Goal: Task Accomplishment & Management: Manage account settings

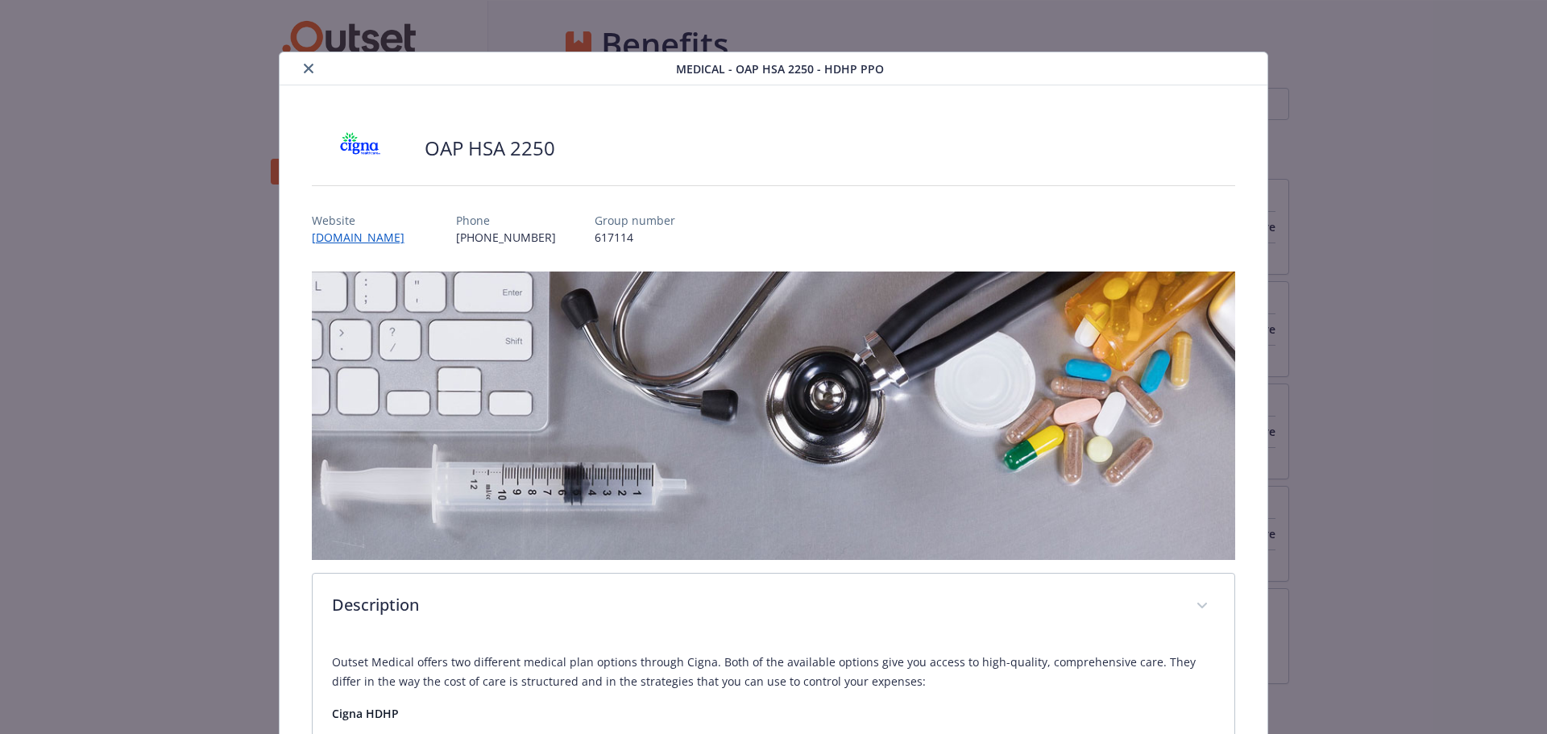
click at [312, 69] on button "close" at bounding box center [308, 68] width 19 height 19
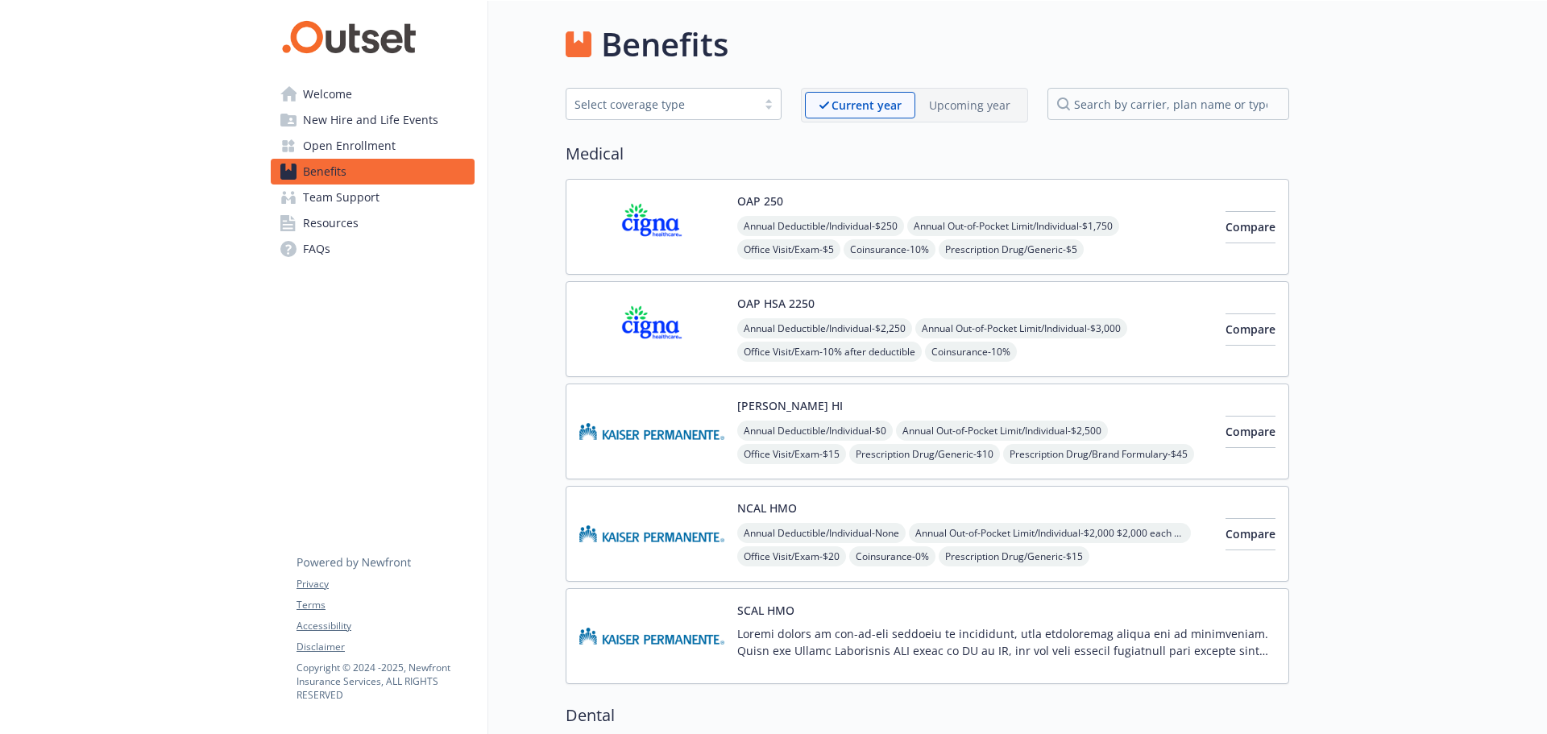
click at [364, 147] on span "Open Enrollment" at bounding box center [349, 146] width 93 height 26
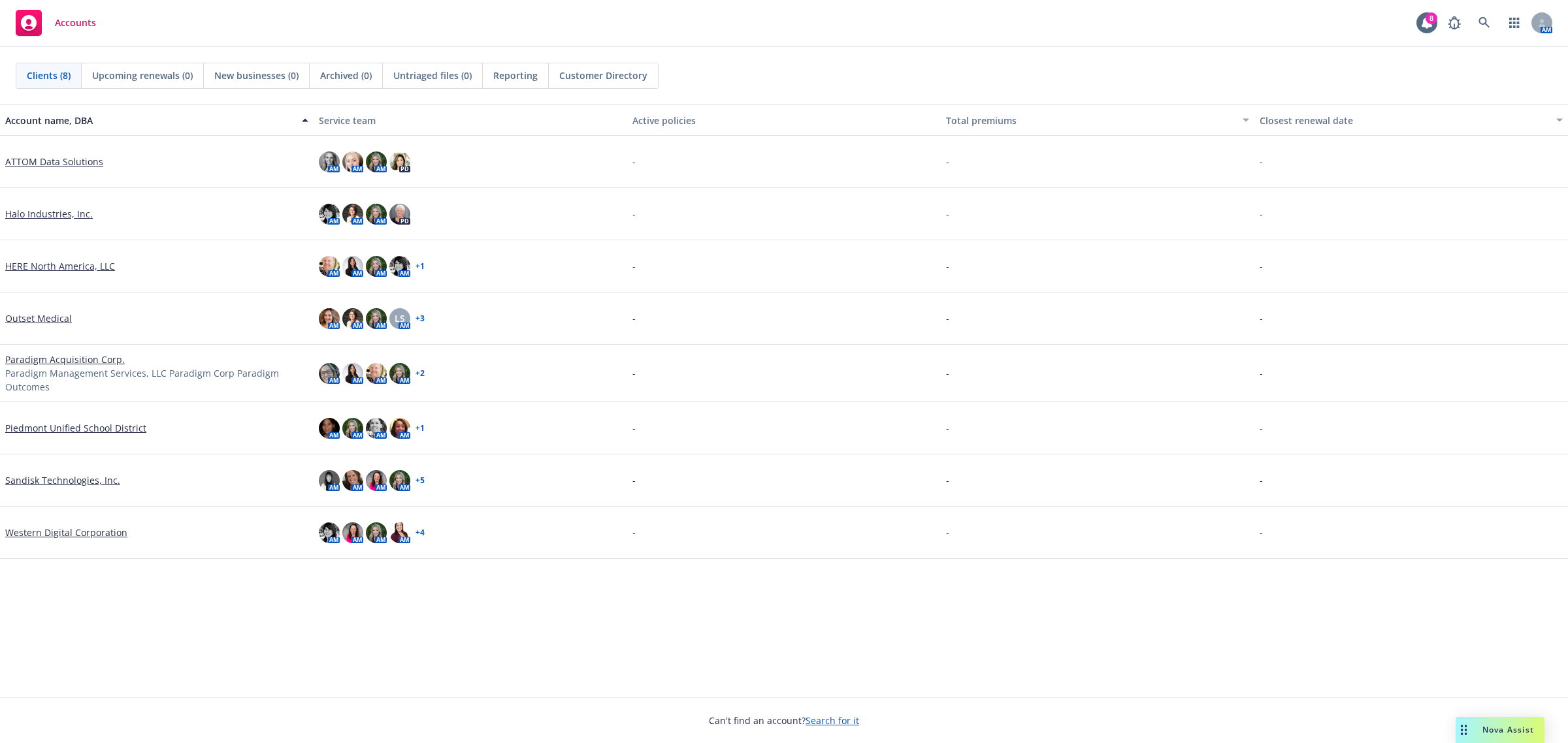
click at [39, 312] on link "Outset Medical" at bounding box center [38, 318] width 66 height 14
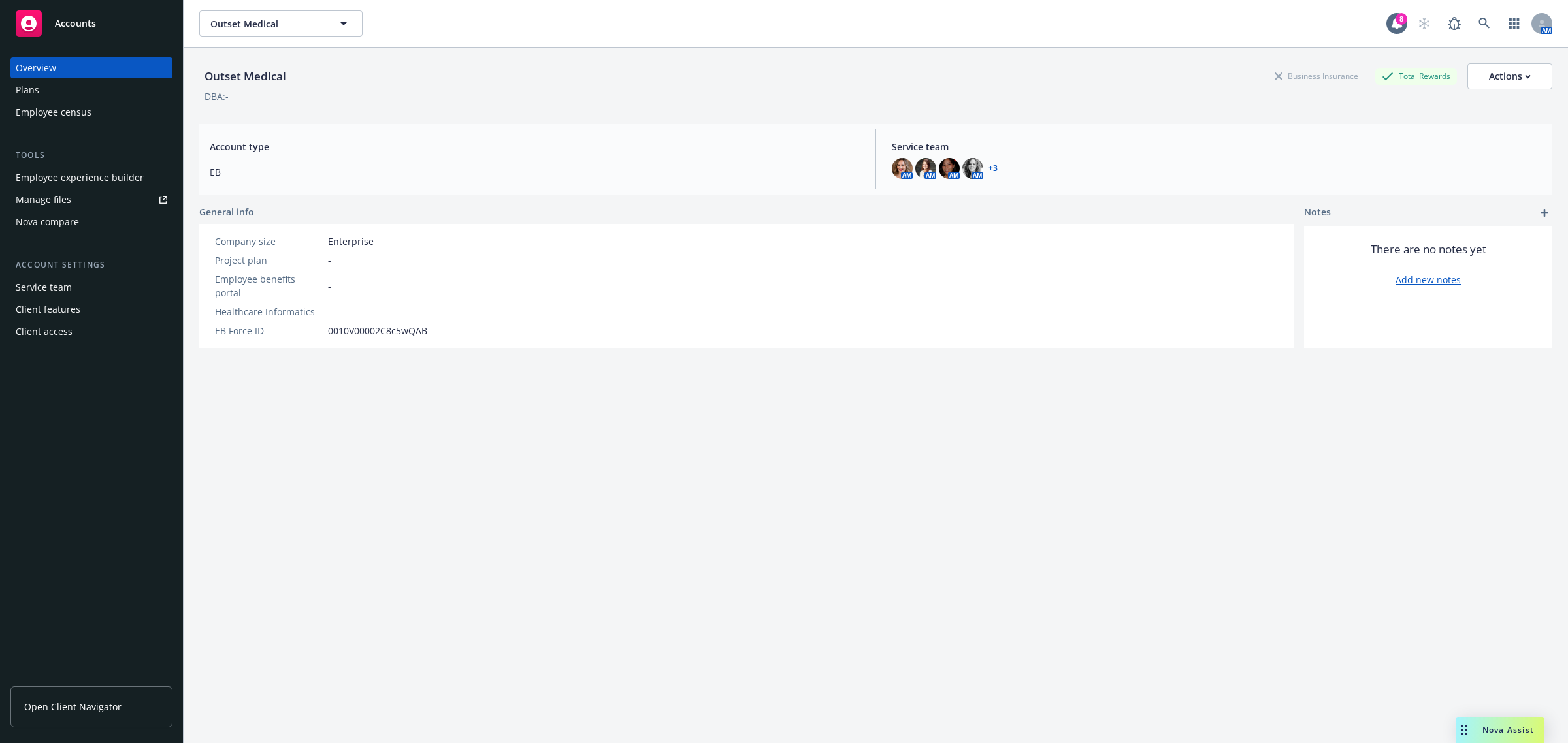
click at [92, 90] on div "Plans" at bounding box center [91, 90] width 152 height 21
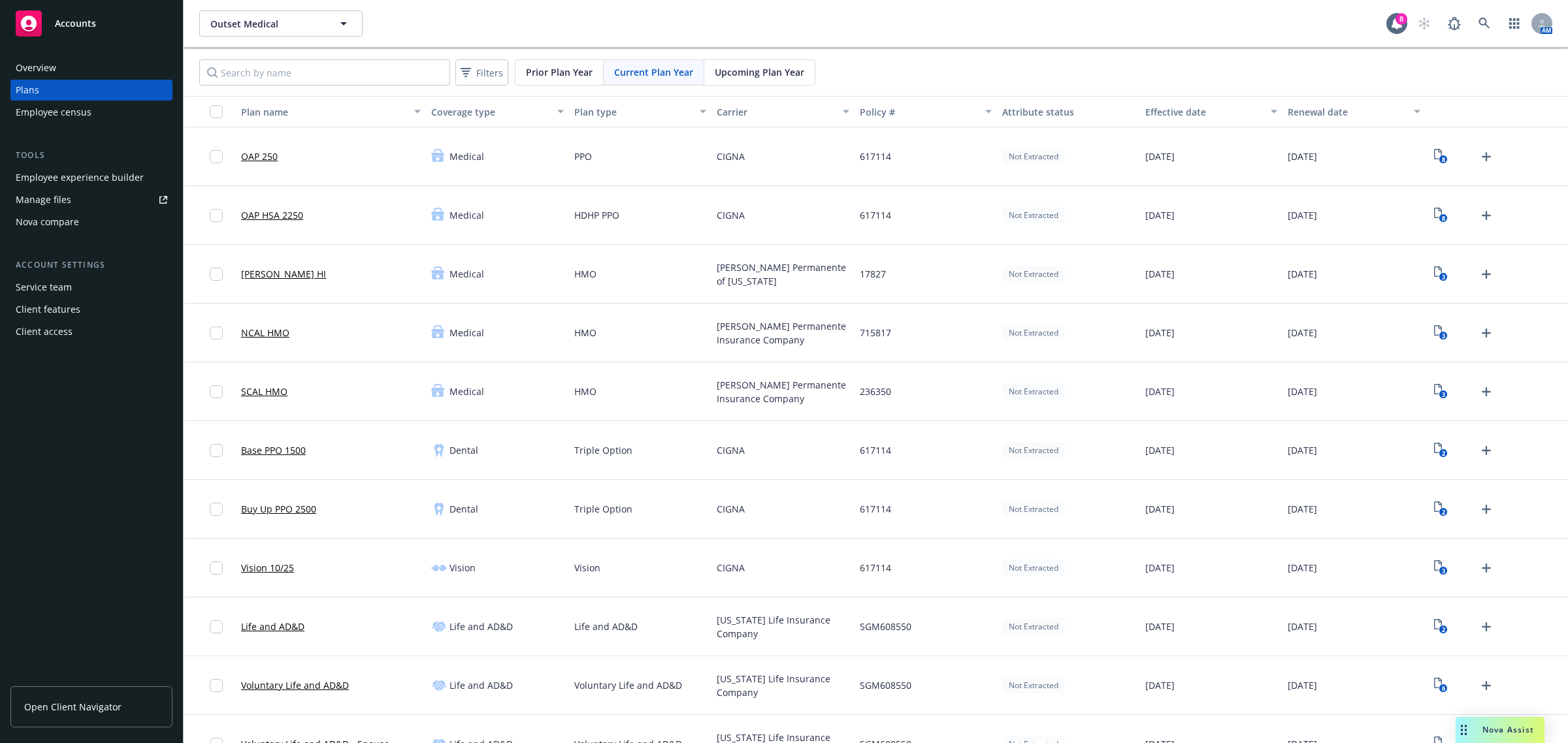
click at [818, 26] on div "Outset Medical Outset Medical" at bounding box center [793, 23] width 1187 height 26
click at [871, 28] on div "Outset Medical Outset Medical" at bounding box center [793, 23] width 1187 height 26
click at [455, 27] on div "Outset Medical Outset Medical" at bounding box center [793, 23] width 1187 height 26
click at [109, 172] on div "Employee experience builder" at bounding box center [79, 177] width 128 height 21
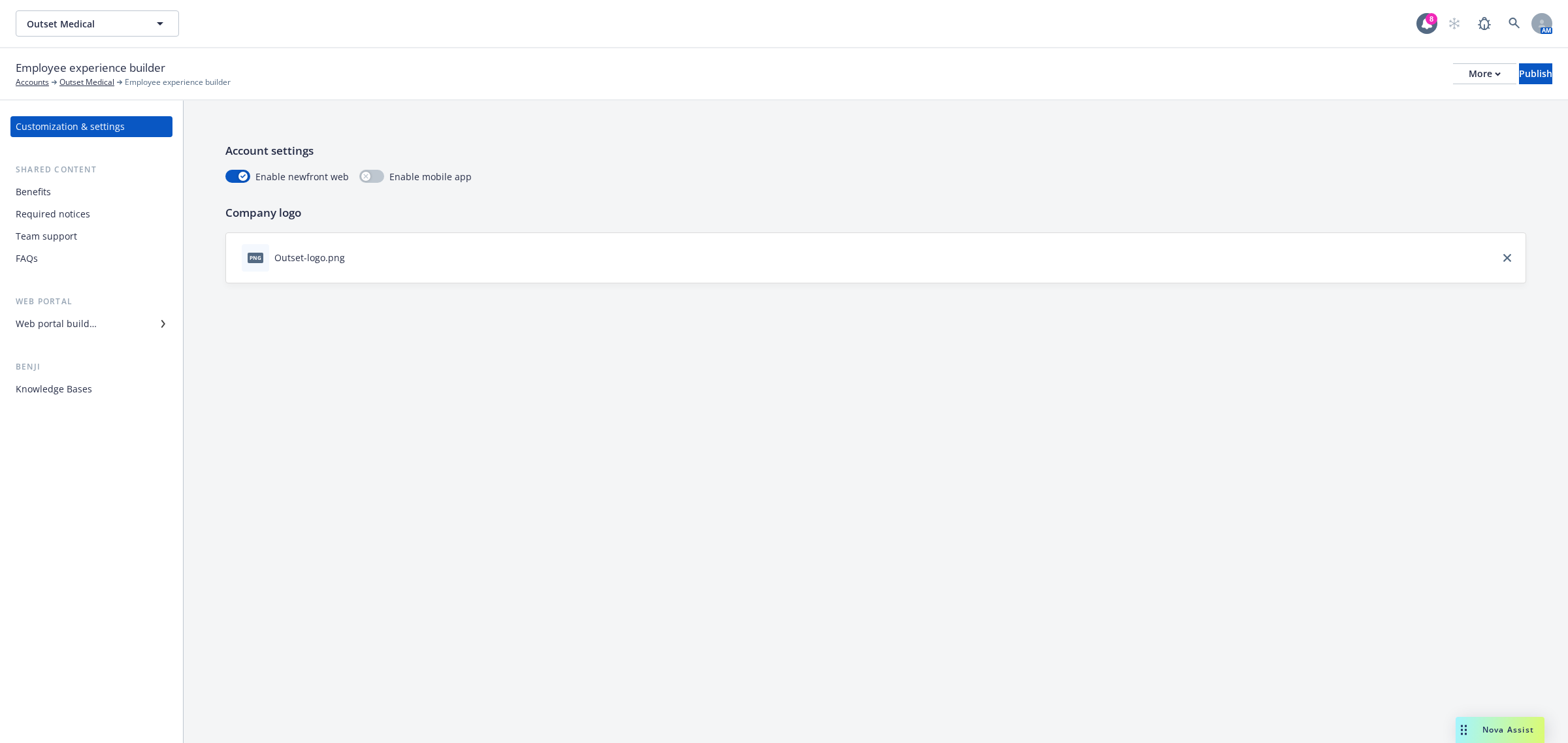
click at [114, 327] on div "Web portal builder" at bounding box center [91, 324] width 152 height 21
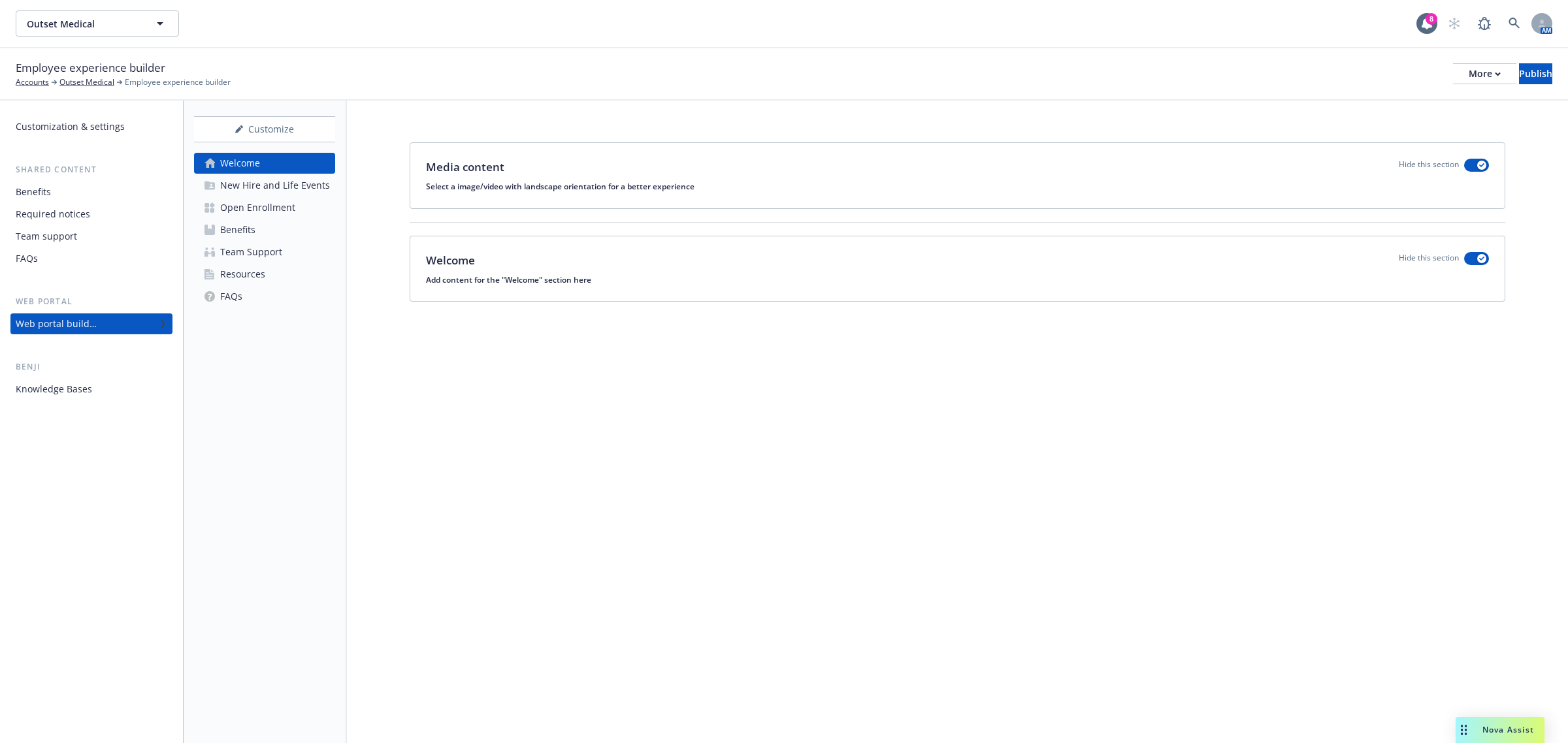
click at [289, 267] on link "Resources" at bounding box center [264, 274] width 141 height 21
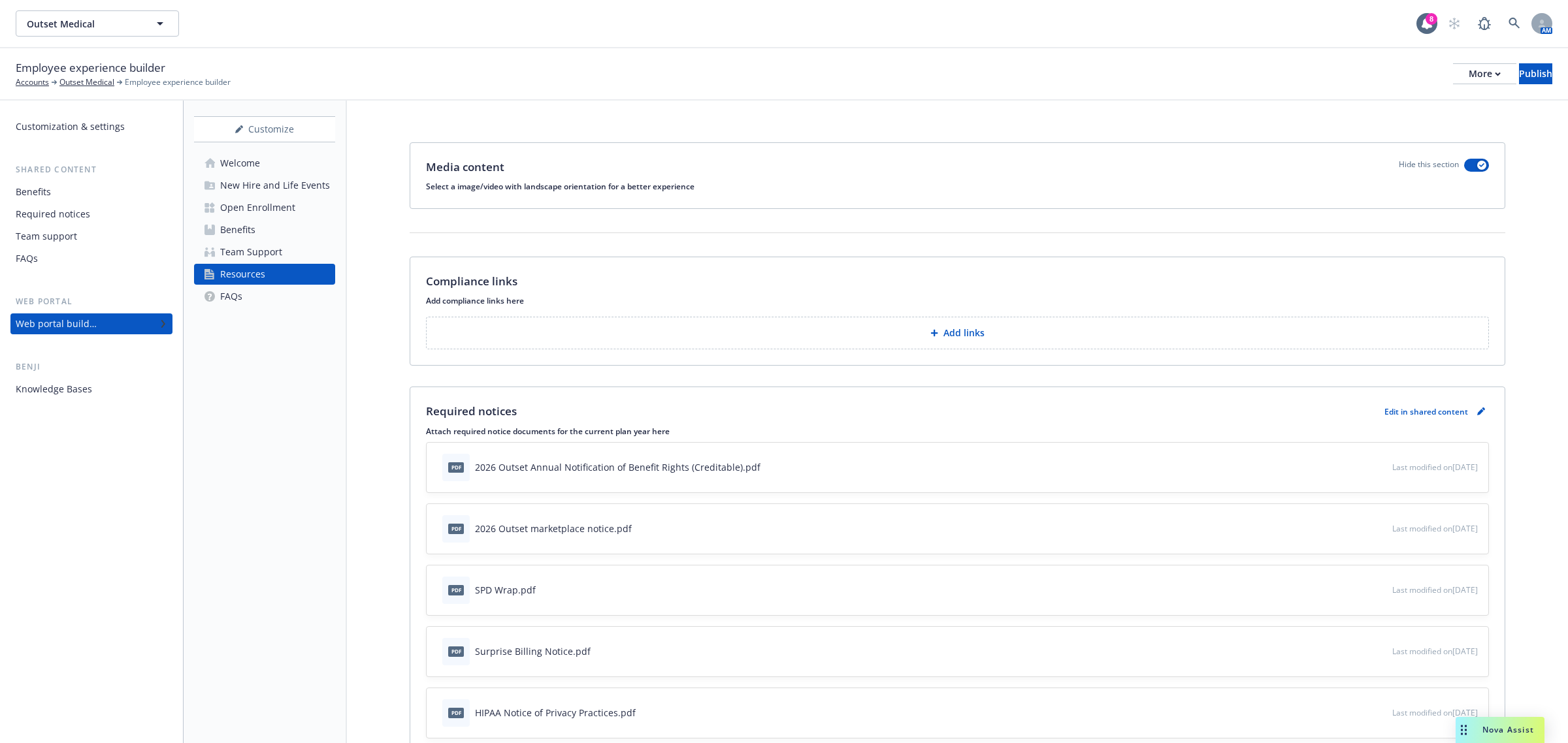
click at [249, 207] on div "Open Enrollment" at bounding box center [257, 207] width 75 height 21
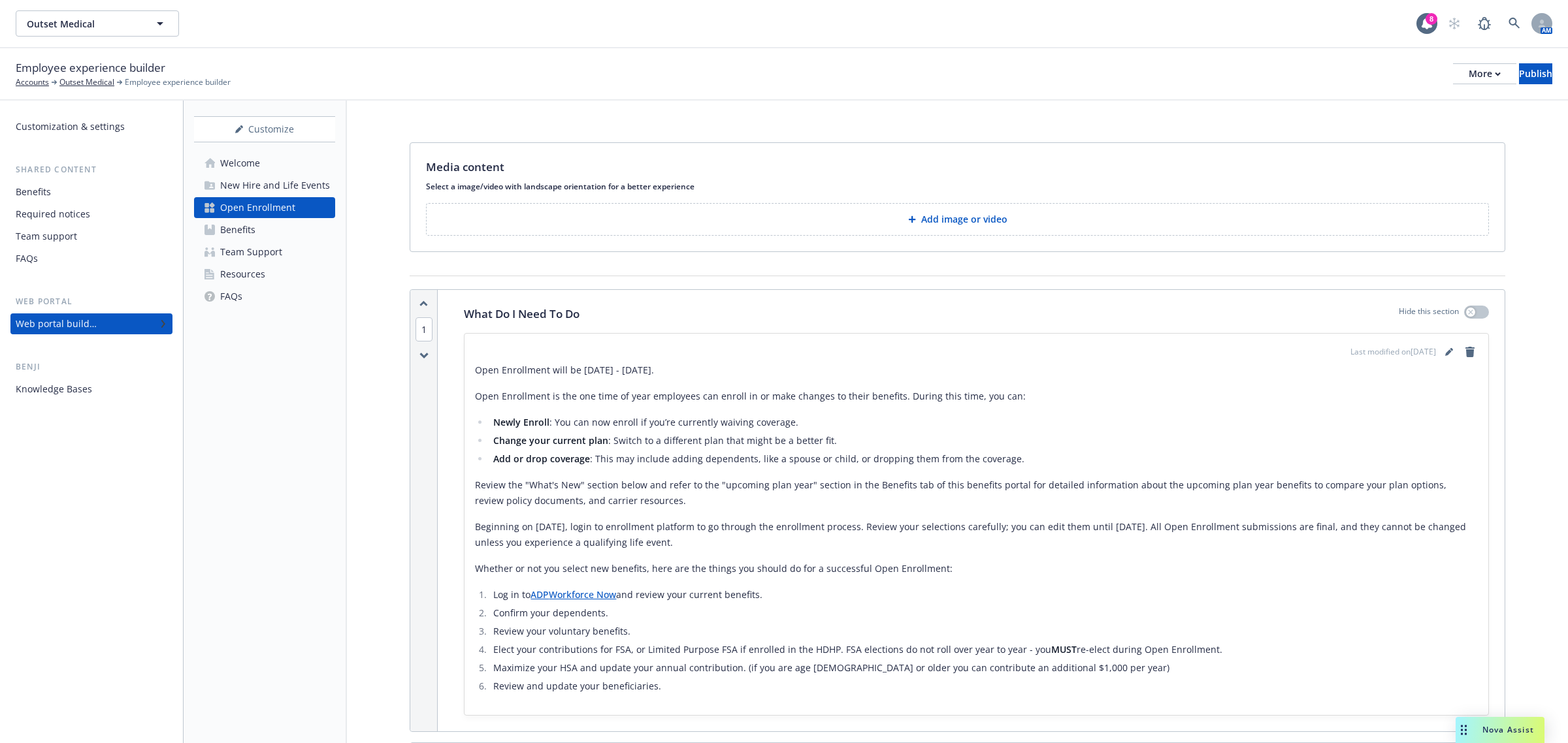
click at [988, 220] on p "Add image or video" at bounding box center [964, 220] width 86 height 13
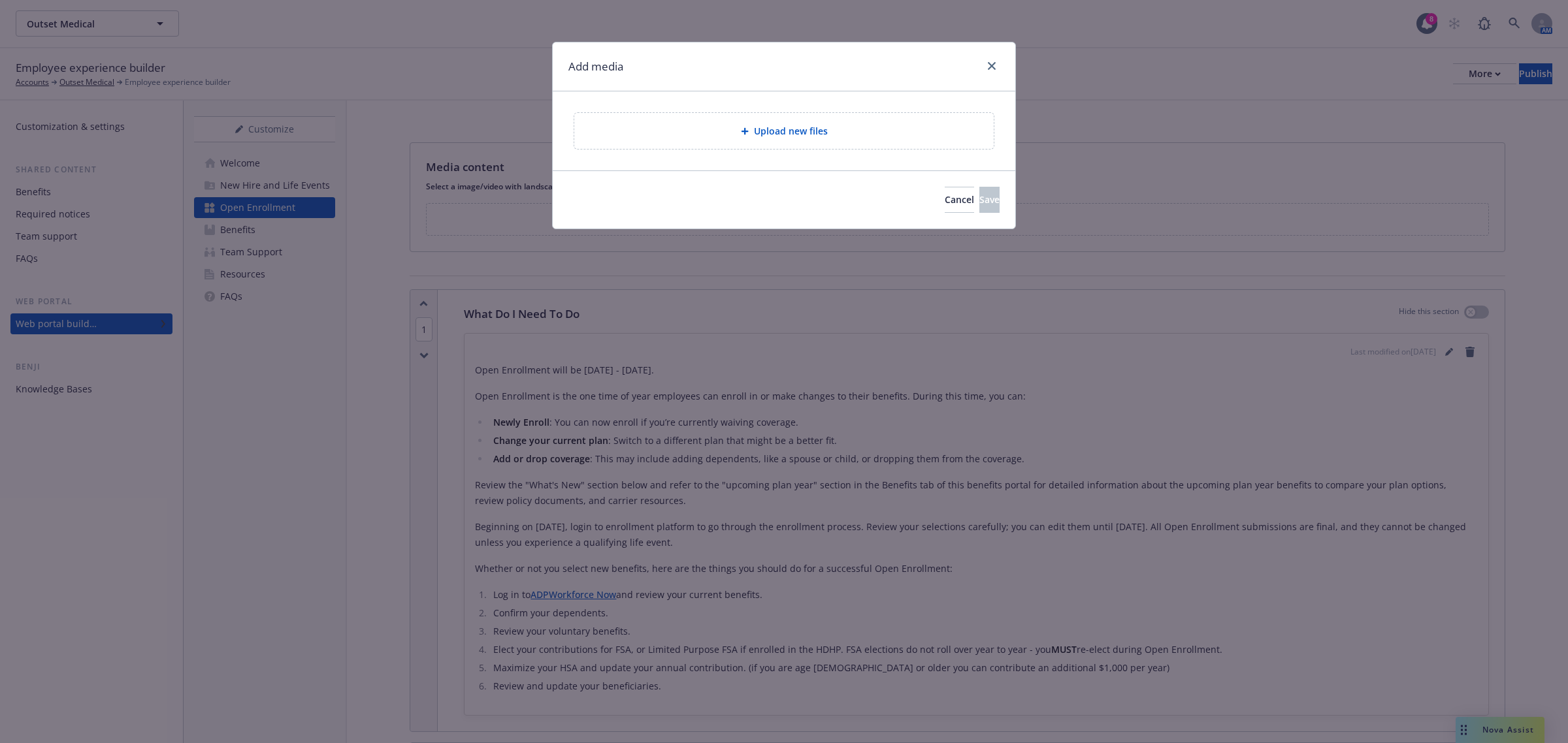
click at [761, 119] on div "Upload new files" at bounding box center [783, 130] width 419 height 36
click at [765, 139] on div "Upload new files" at bounding box center [783, 130] width 419 height 36
click at [945, 193] on button "Cancel" at bounding box center [959, 199] width 29 height 26
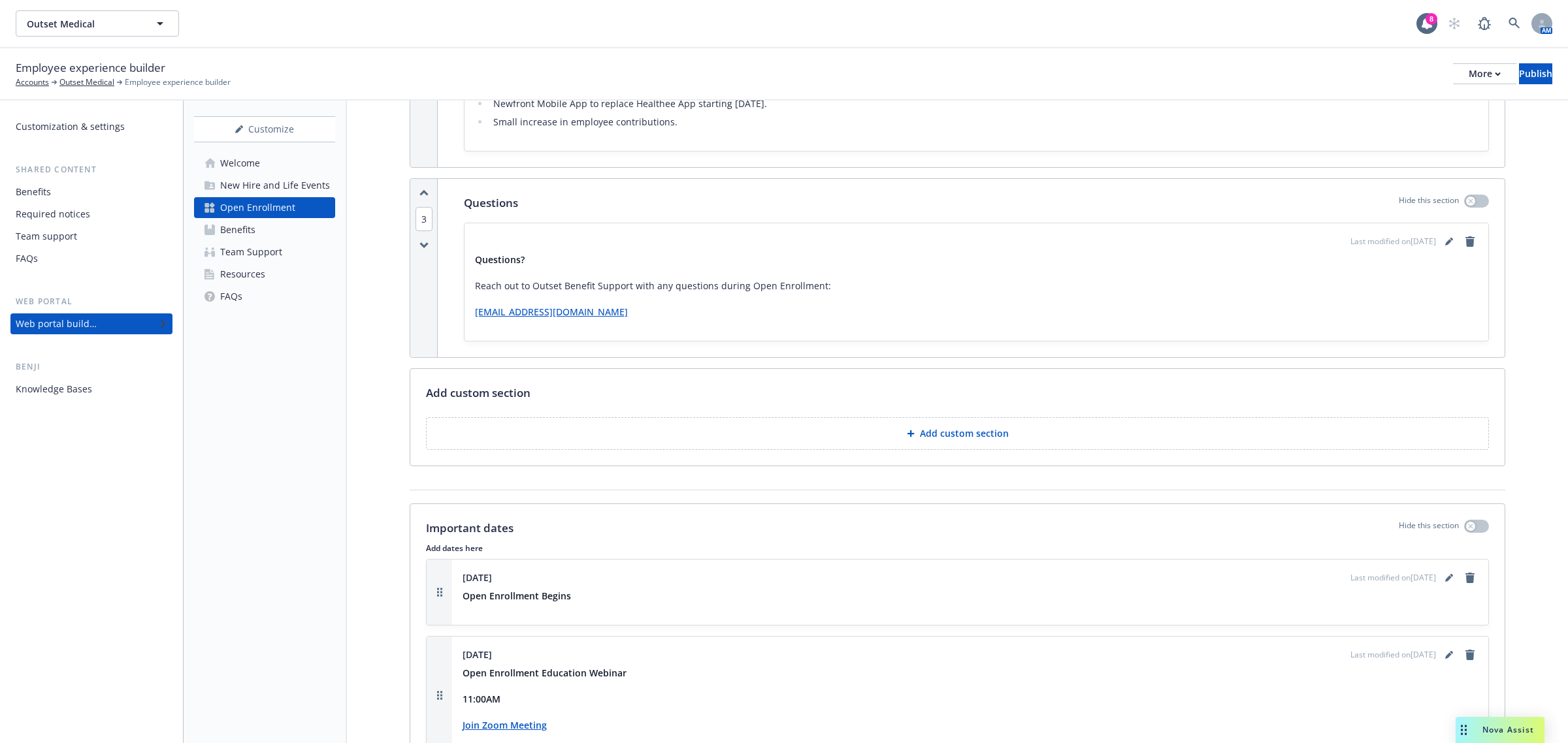
scroll to position [816, 0]
click at [1468, 80] on div "More" at bounding box center [1484, 74] width 32 height 19
drag, startPoint x: 1356, startPoint y: 125, endPoint x: 1353, endPoint y: 111, distance: 14.3
click at [1356, 125] on link "Copy portal link" at bounding box center [1376, 129] width 193 height 26
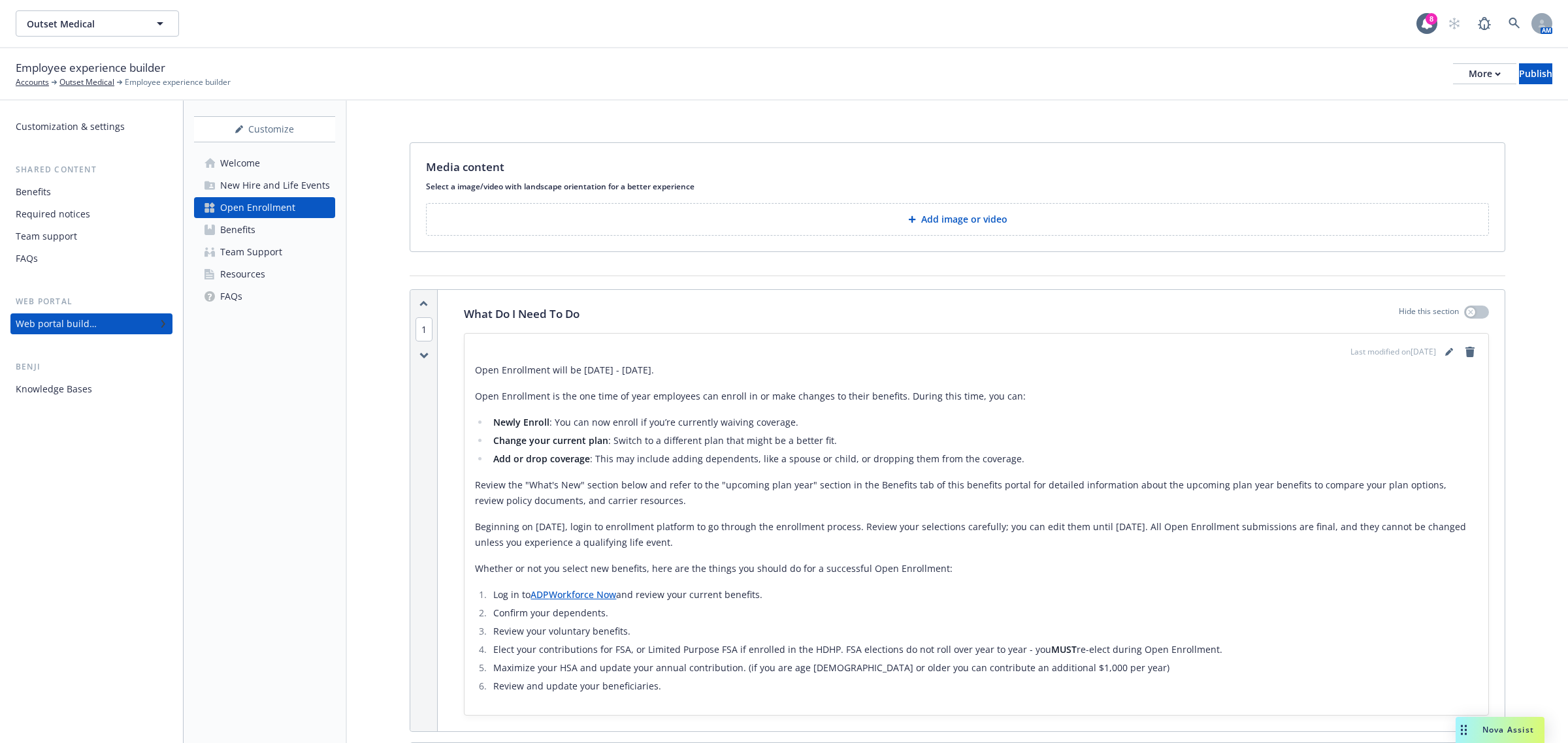
click at [947, 217] on p "Add image or video" at bounding box center [964, 220] width 86 height 13
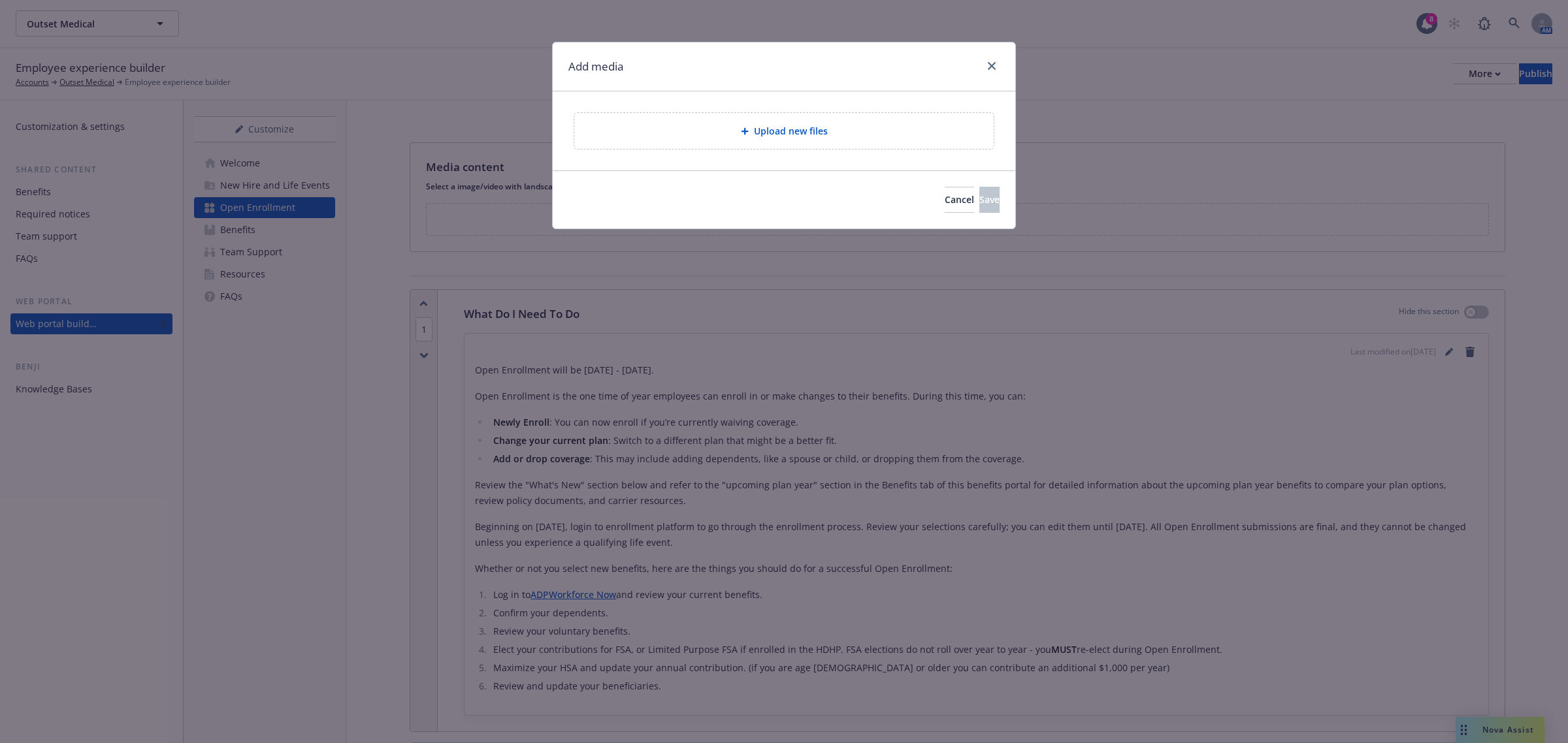
click at [771, 122] on div "Upload new files" at bounding box center [783, 130] width 419 height 36
click at [990, 67] on icon "close" at bounding box center [992, 66] width 8 height 8
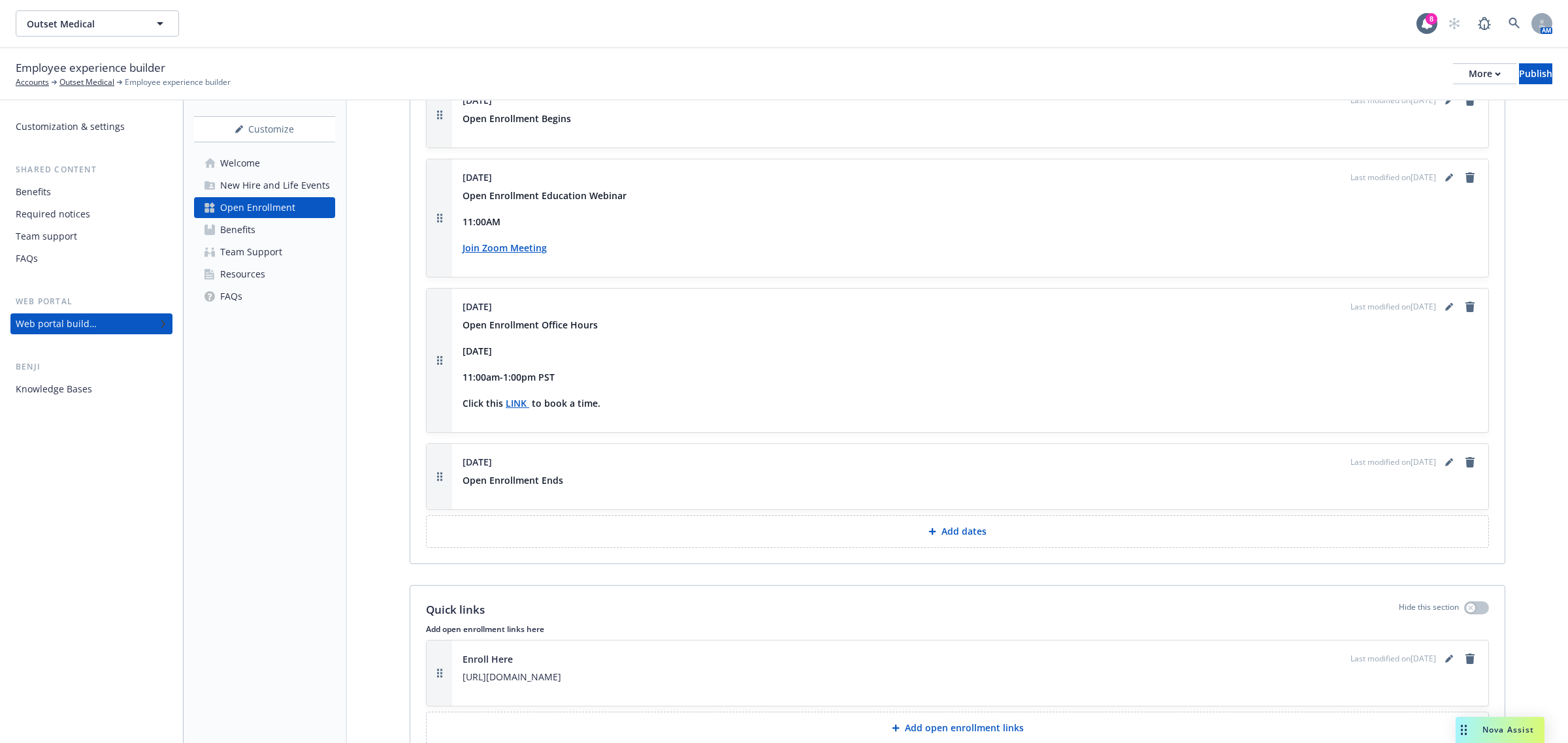
scroll to position [1732, 0]
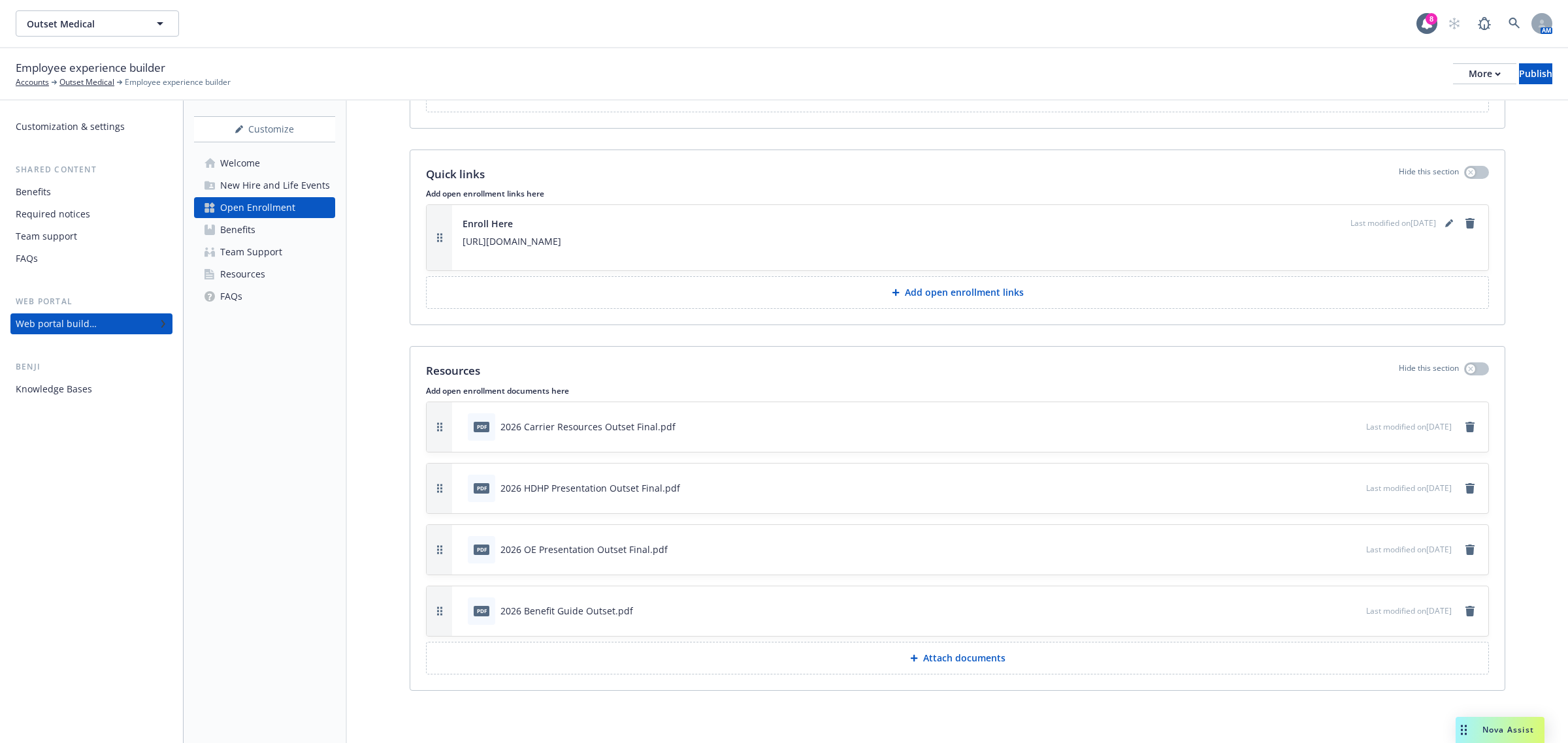
click at [984, 658] on p "Attach documents" at bounding box center [964, 658] width 83 height 13
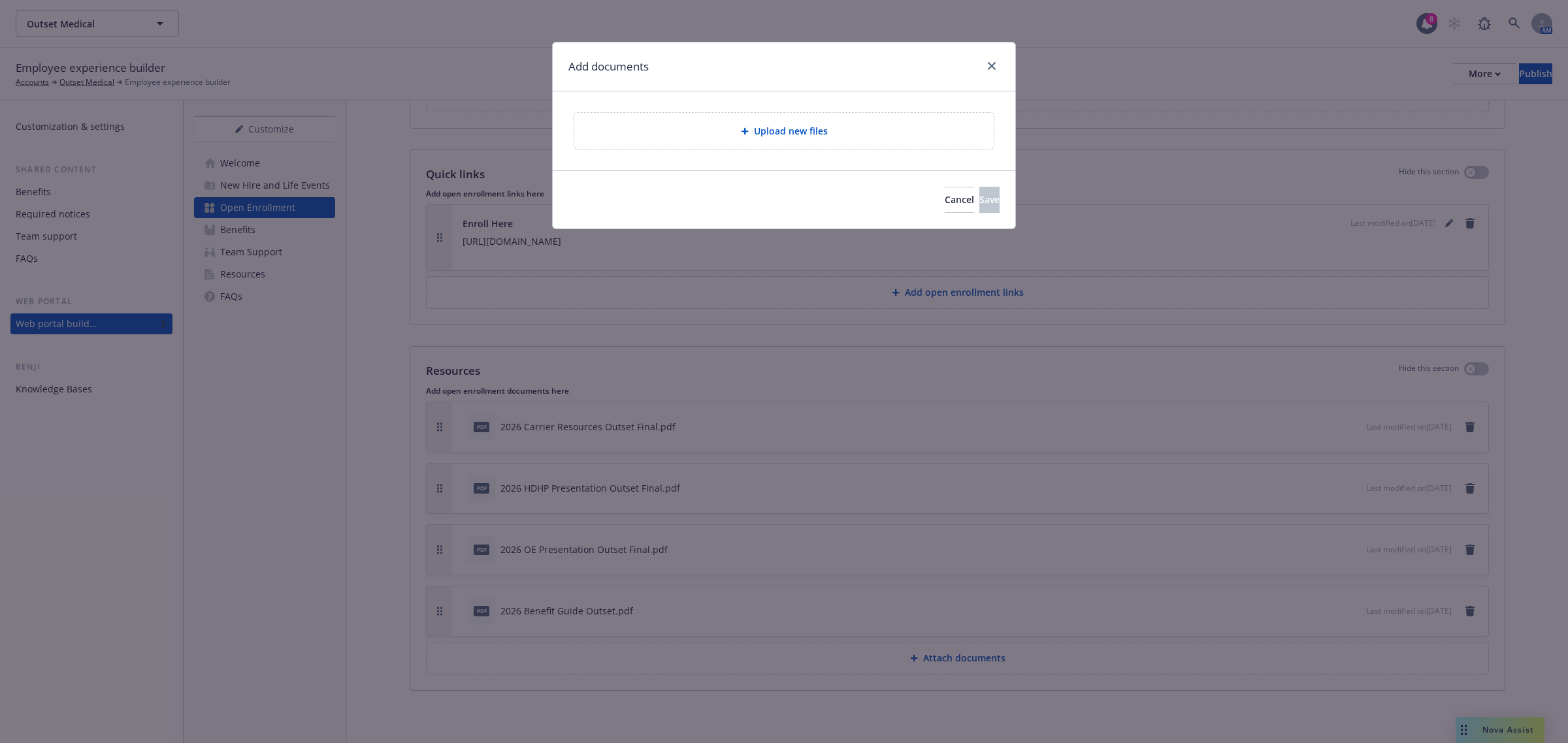
click at [798, 124] on span "Upload new files" at bounding box center [790, 130] width 74 height 14
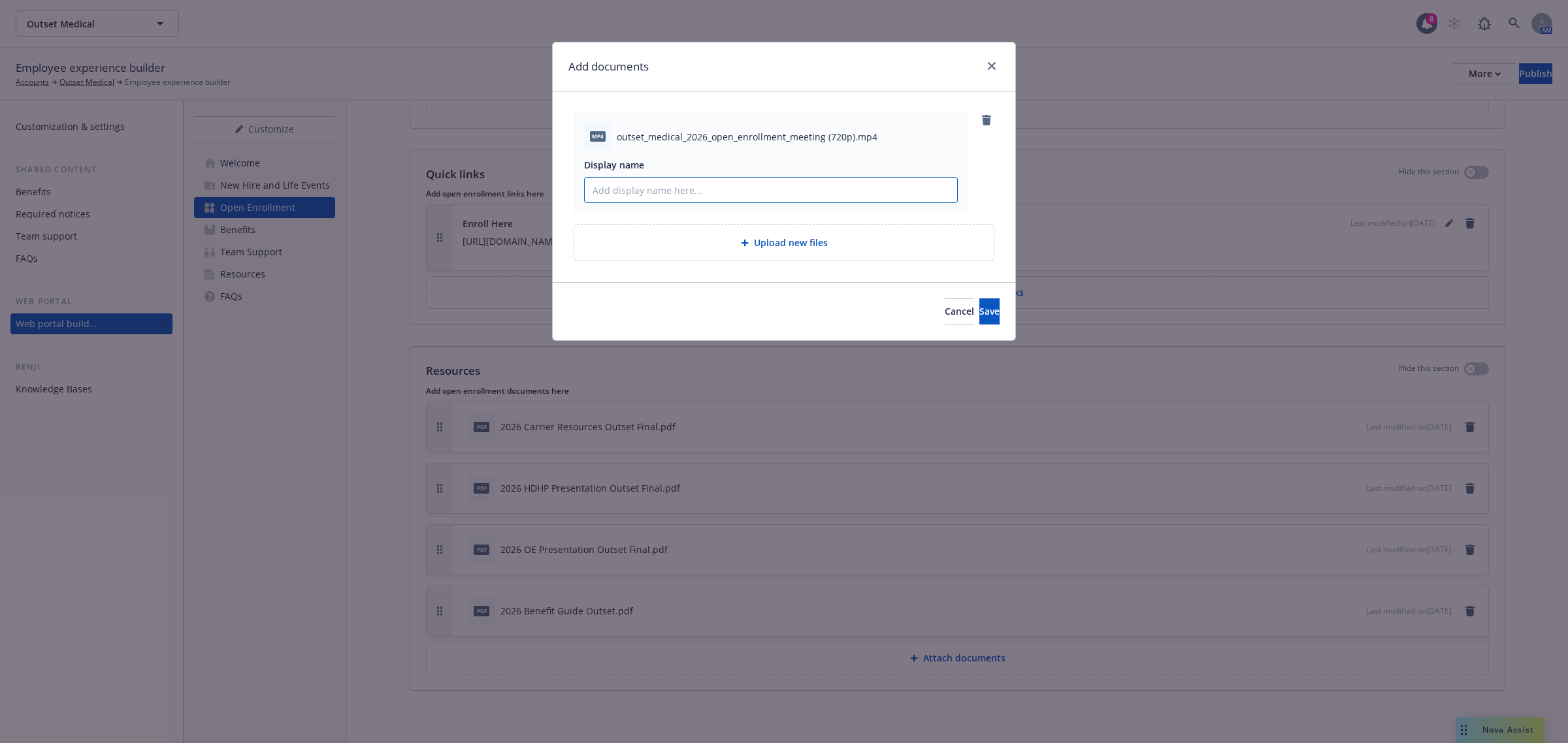
click at [772, 183] on input "Display name" at bounding box center [770, 190] width 372 height 25
type input "O"
type input "2026 Outset Open Enrollment Recording"
click at [987, 318] on button "Save" at bounding box center [989, 311] width 20 height 26
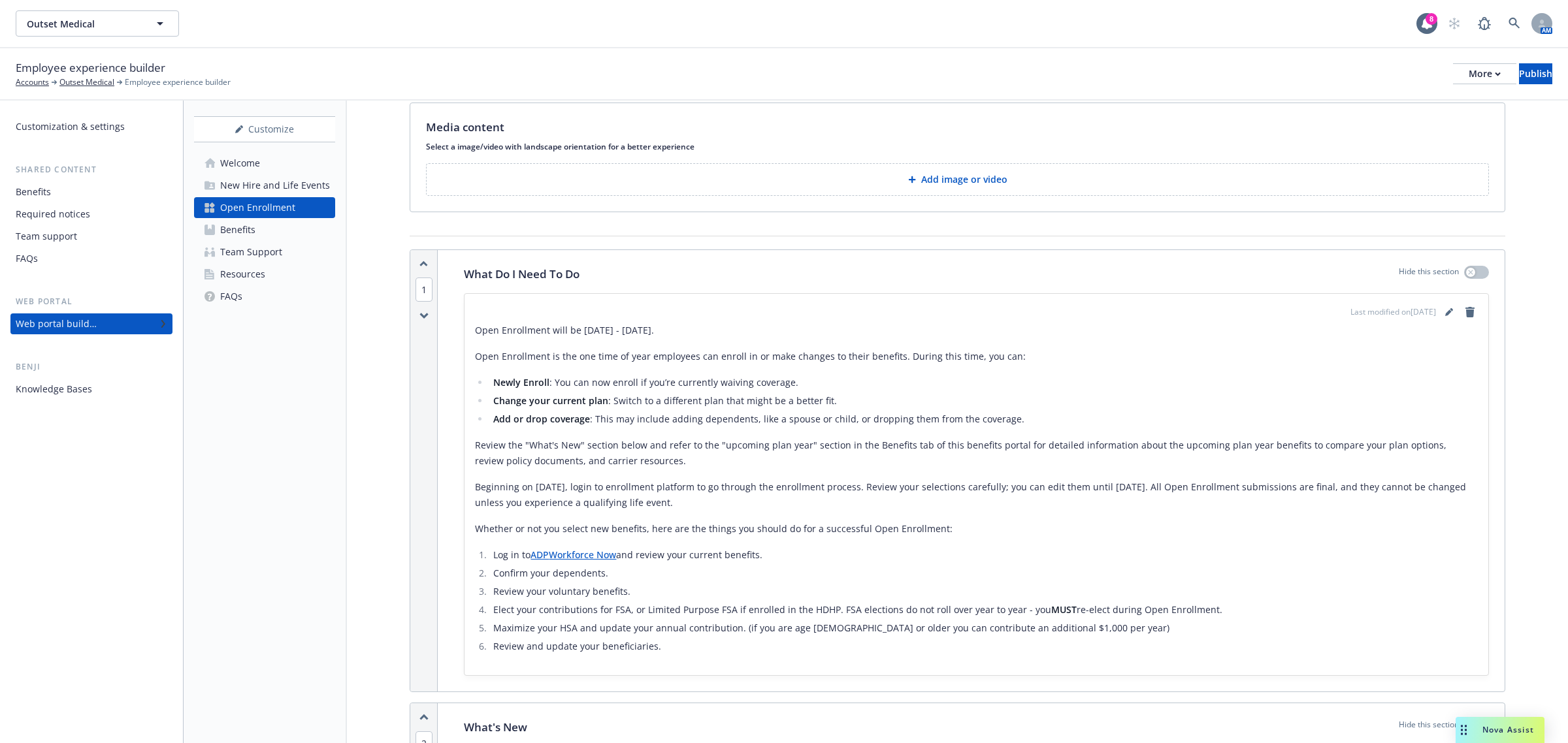
scroll to position [0, 0]
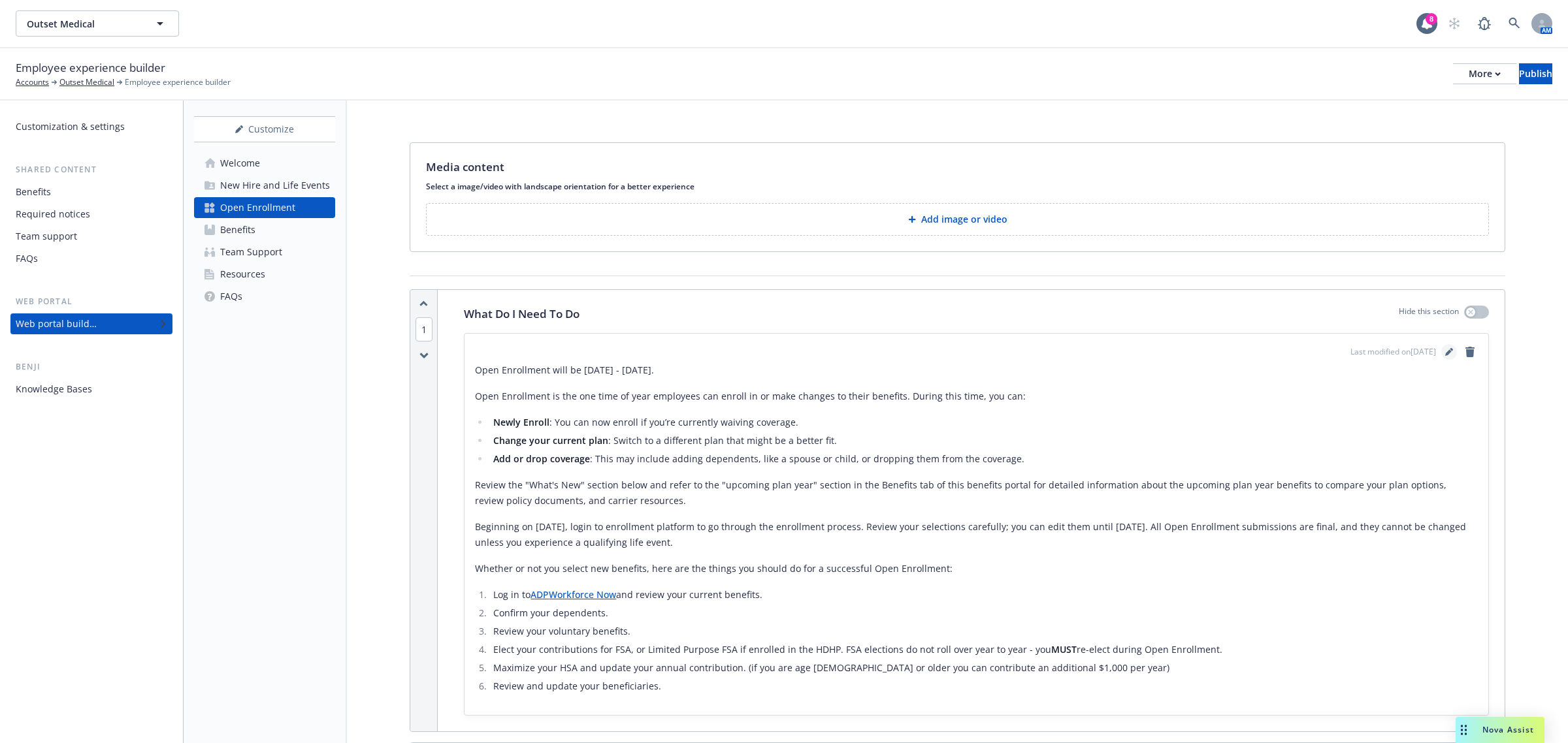
click at [1445, 351] on icon "editPencil" at bounding box center [1448, 352] width 6 height 6
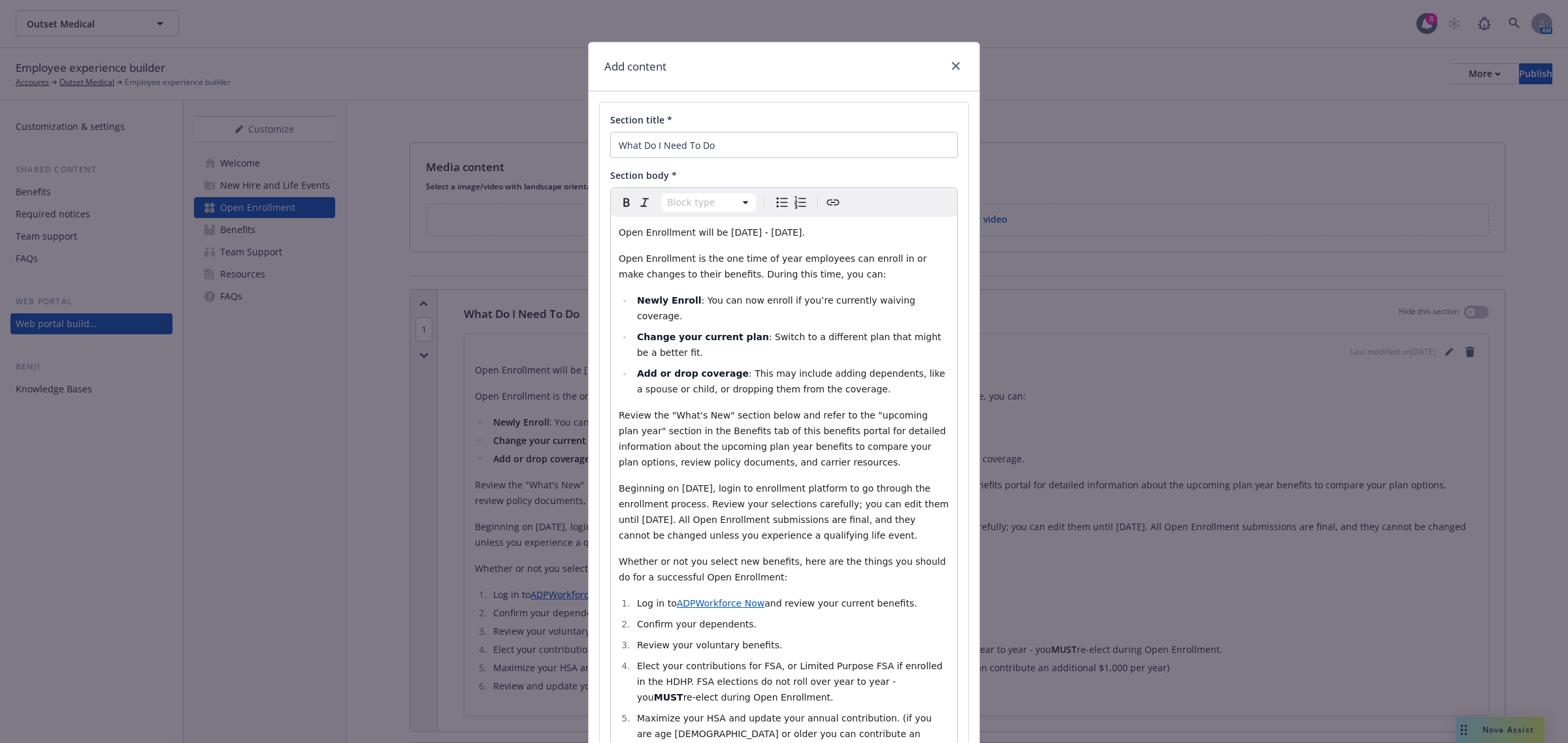
click at [619, 235] on span "Open Enrollment will be [DATE] - [DATE]." at bounding box center [712, 232] width 186 height 11
click at [952, 66] on icon "close" at bounding box center [956, 66] width 8 height 8
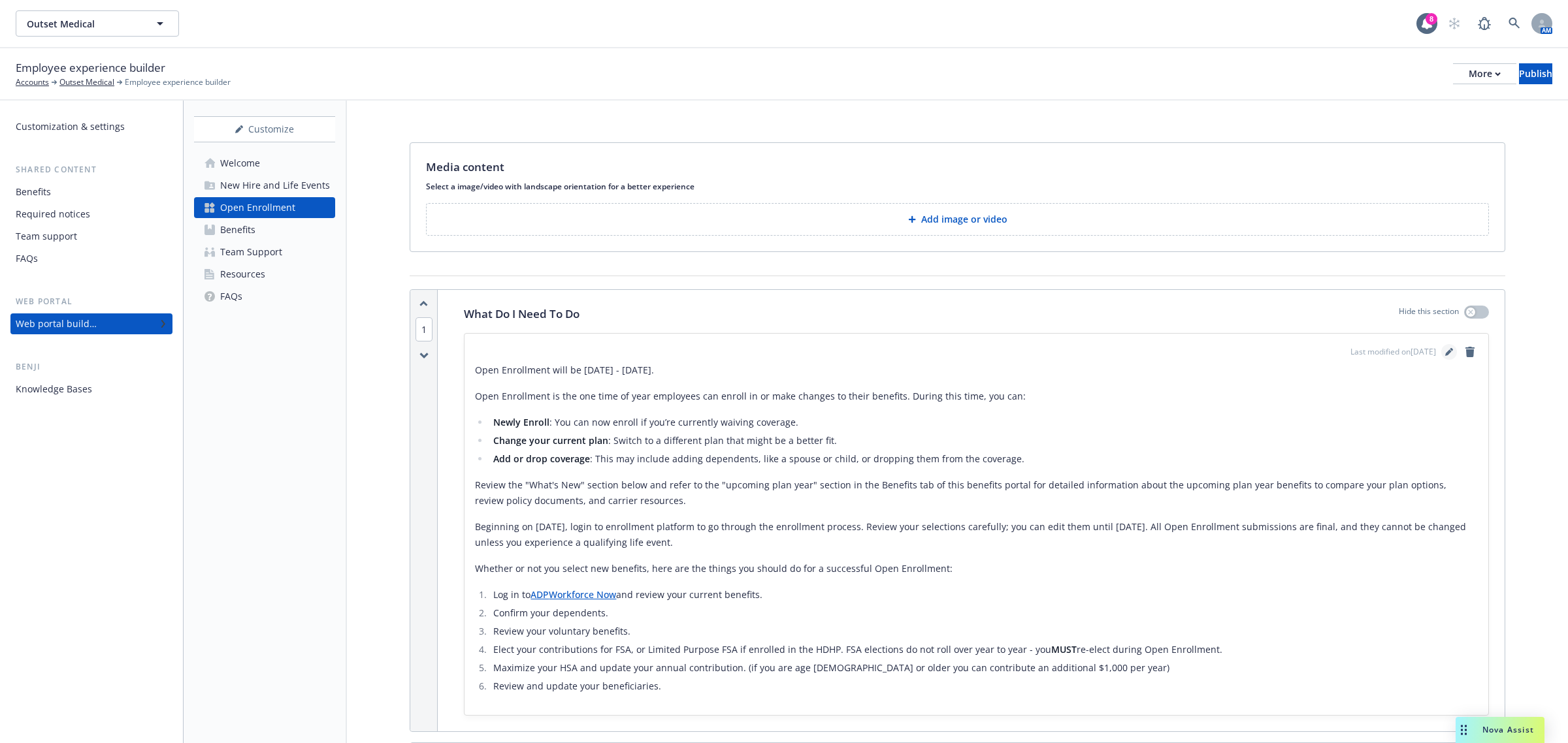
click at [1445, 351] on icon "editPencil" at bounding box center [1448, 352] width 6 height 6
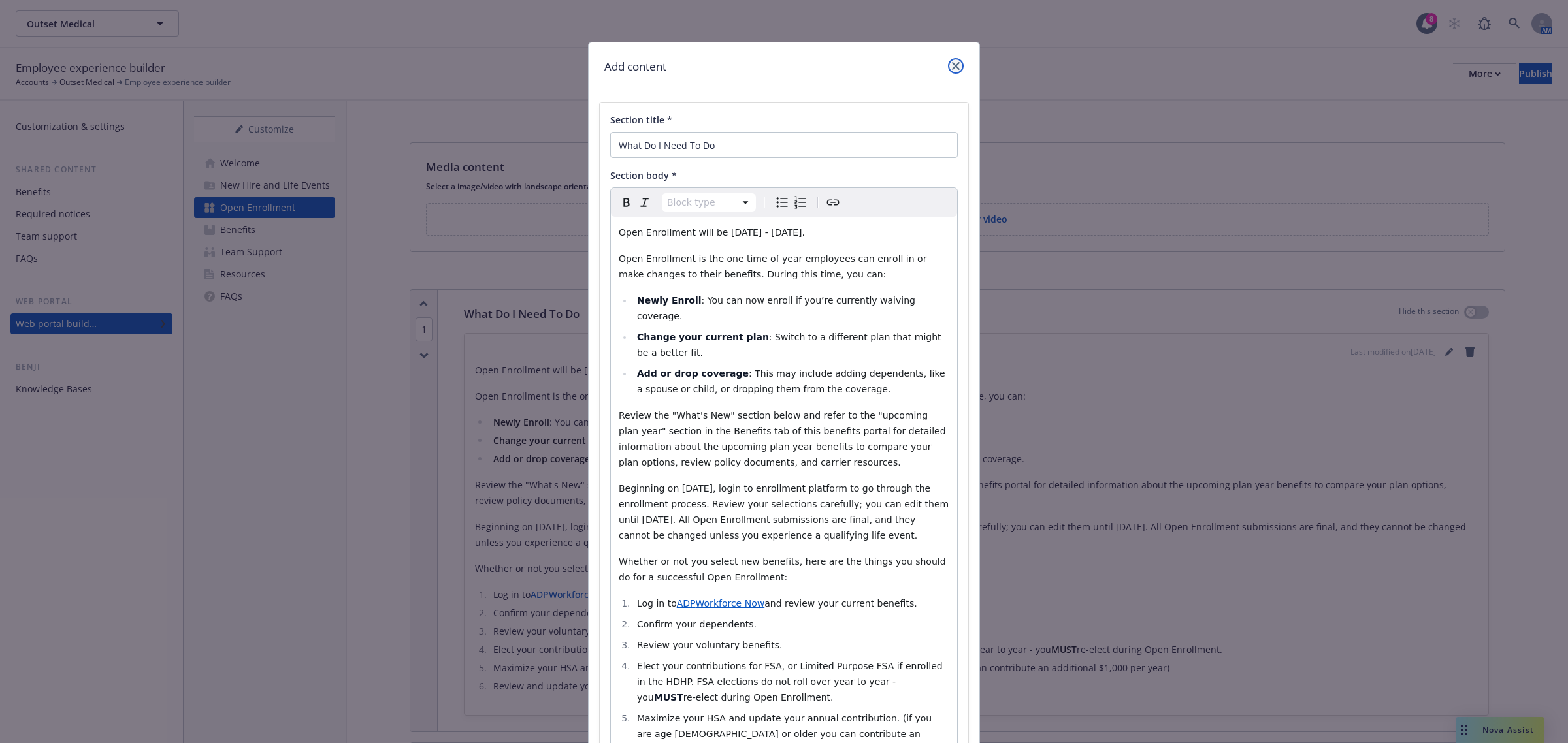
click at [952, 63] on icon "close" at bounding box center [956, 66] width 8 height 8
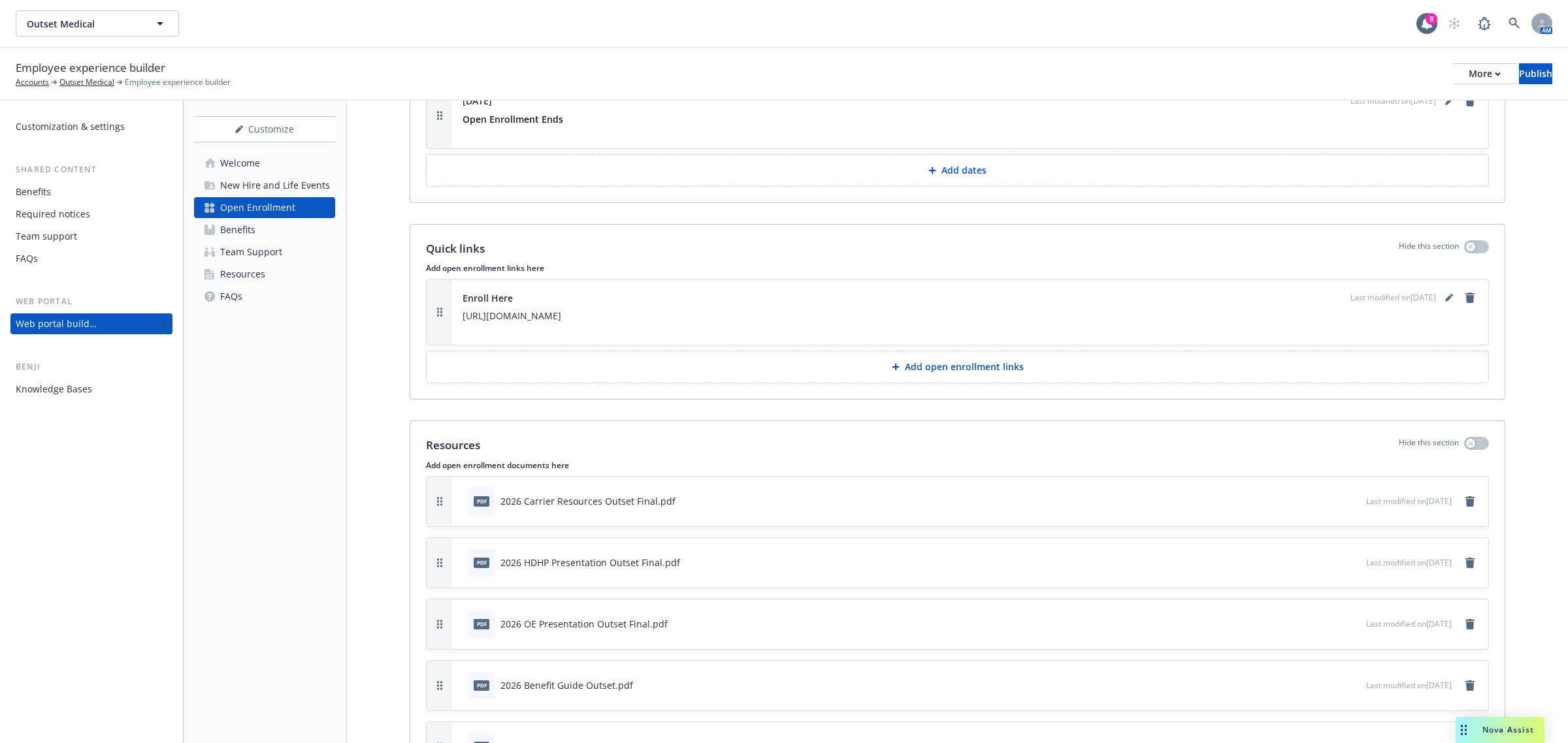
scroll to position [1630, 0]
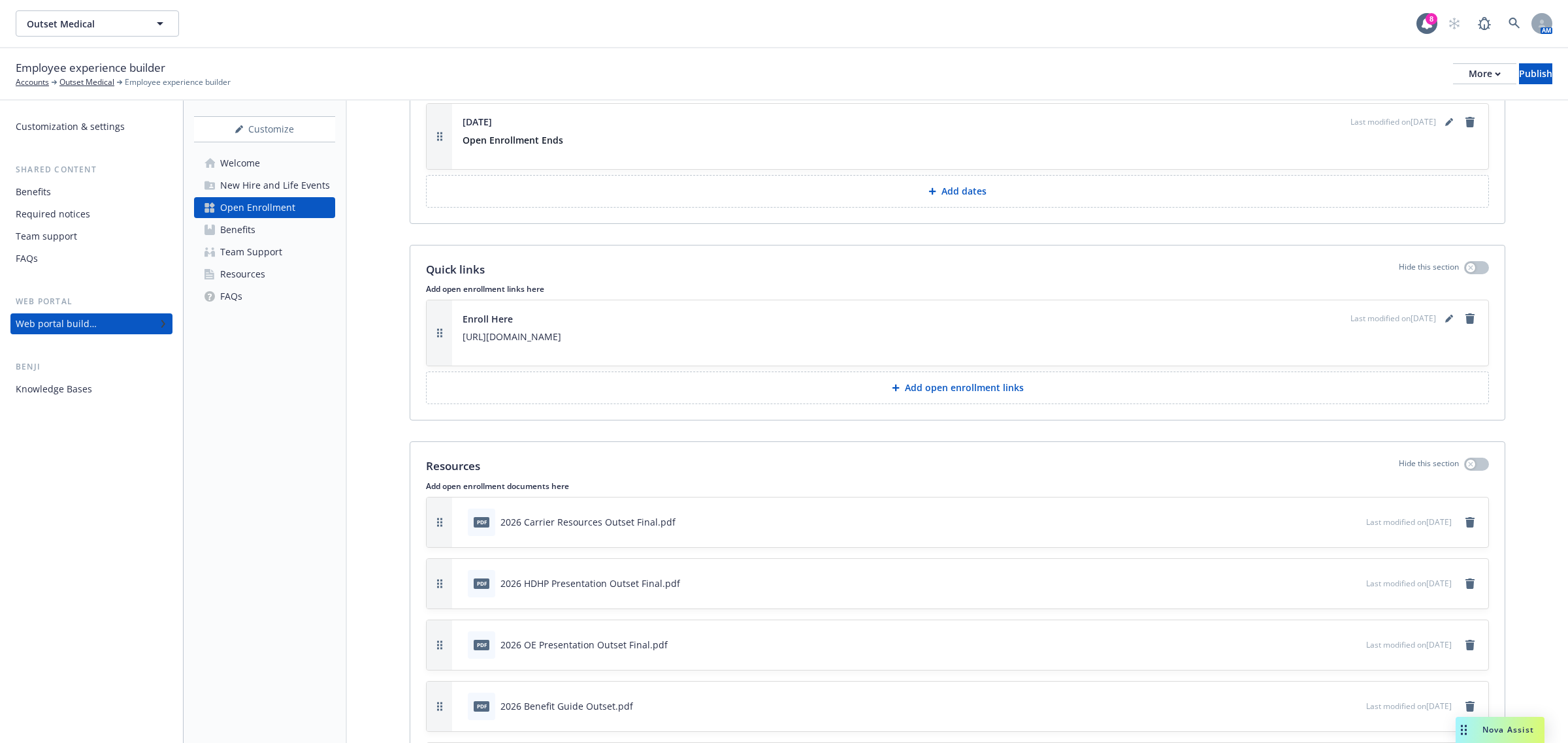
click at [962, 385] on p "Add open enrollment links" at bounding box center [964, 387] width 119 height 13
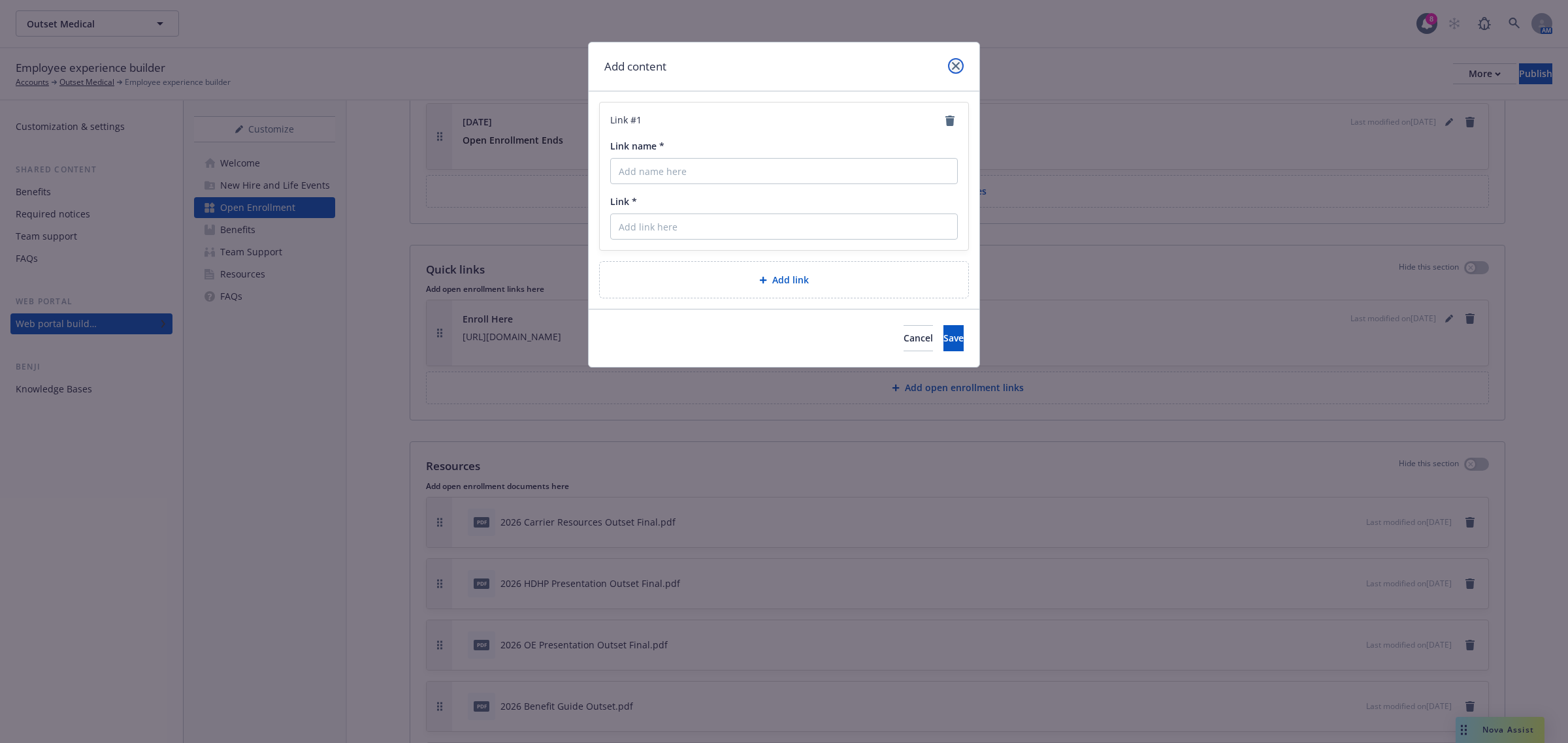
click at [956, 61] on link "close" at bounding box center [955, 66] width 15 height 15
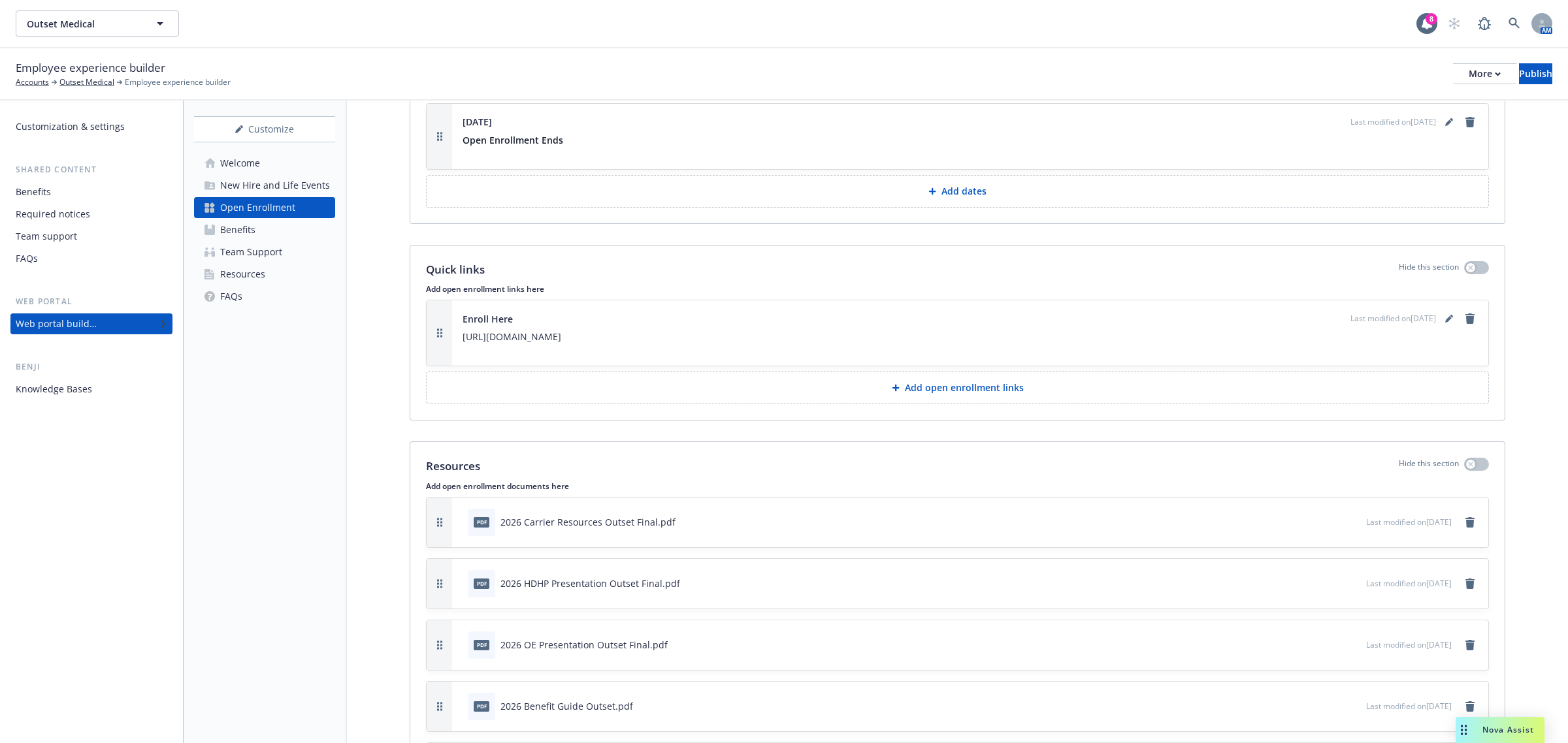
click at [953, 387] on p "Add open enrollment links" at bounding box center [964, 387] width 119 height 13
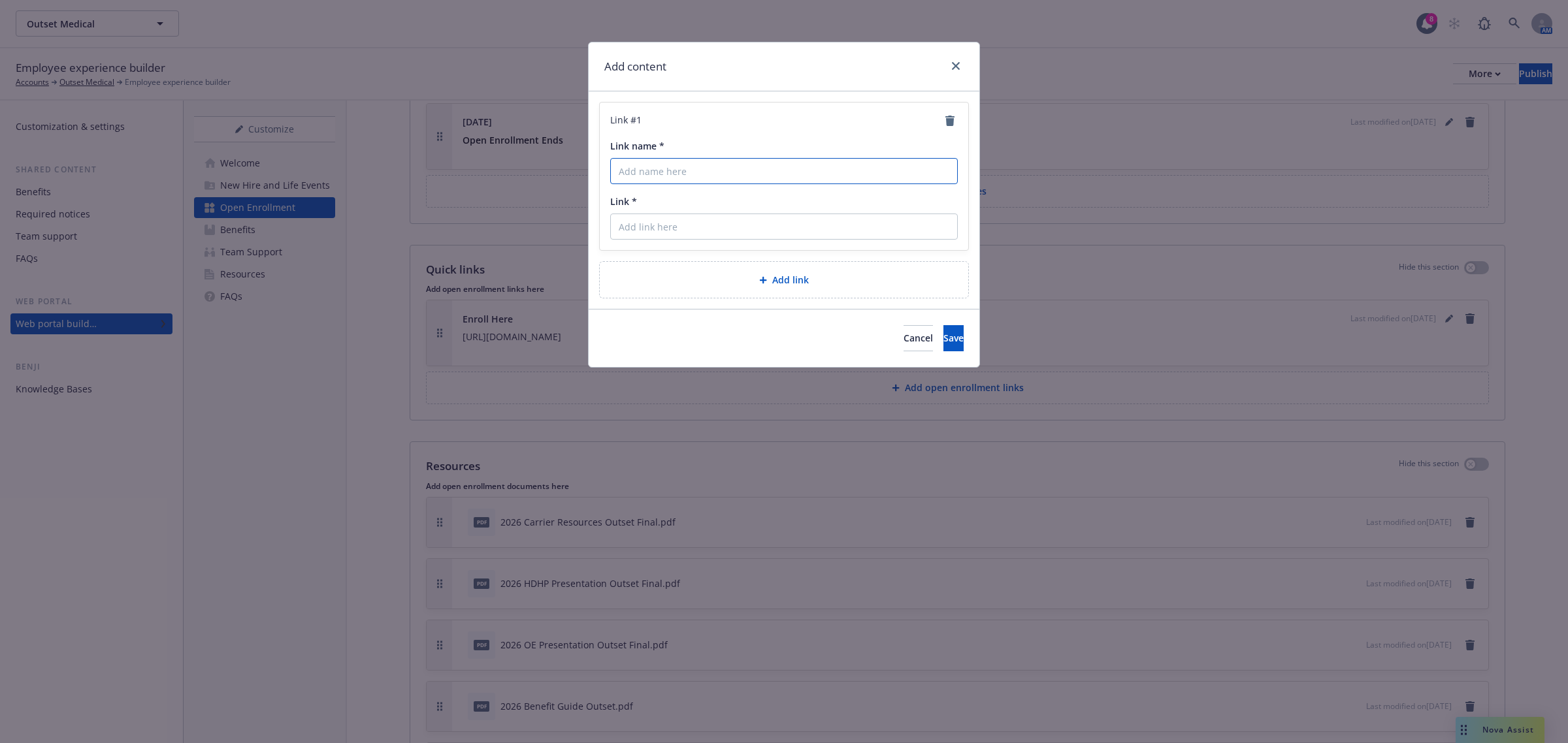
click at [765, 168] on input "Link name *" at bounding box center [783, 171] width 348 height 26
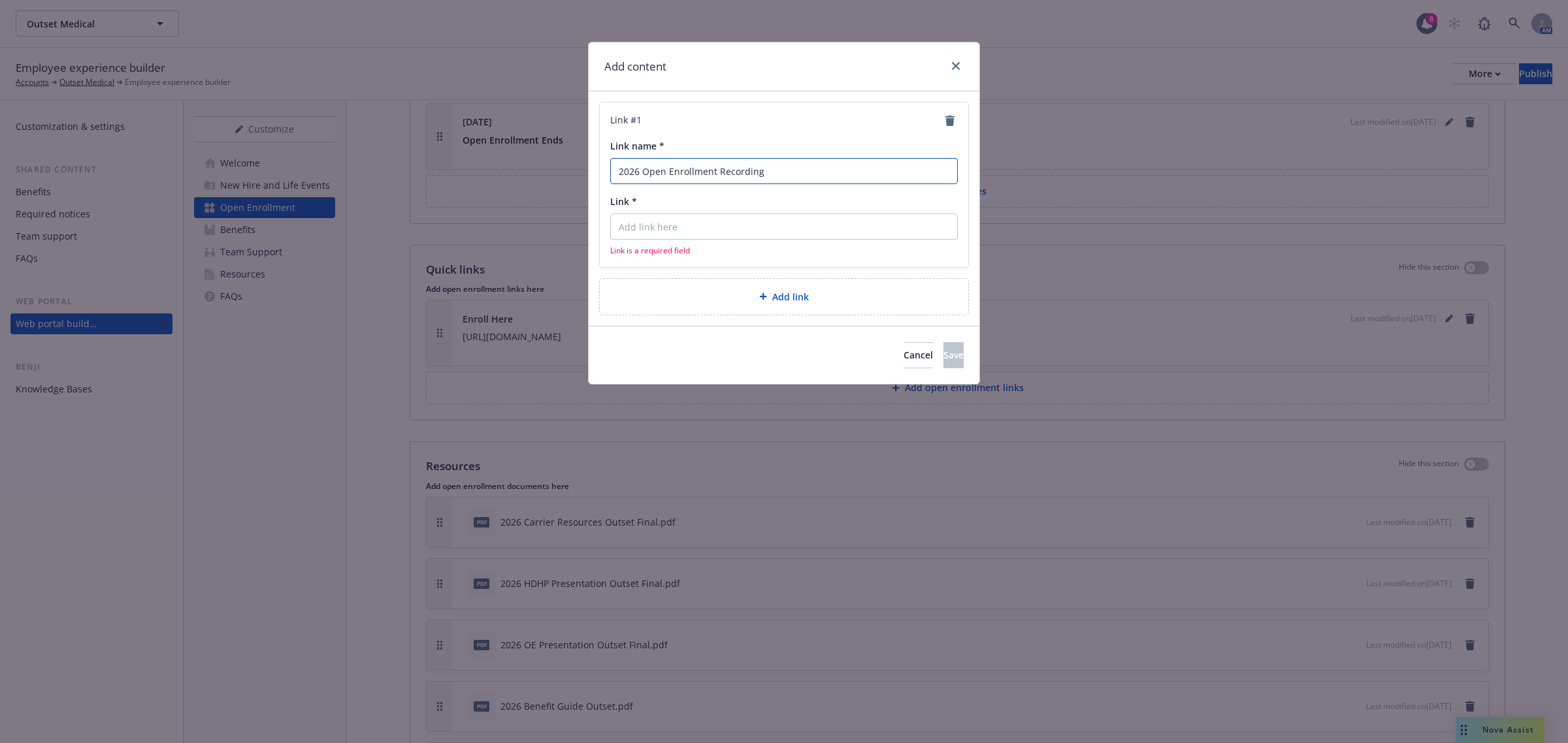
type input "2026 Open Enrollment Recording"
click at [753, 235] on input "Link *" at bounding box center [783, 226] width 348 height 26
paste input "https://app.newfront.com/employee/367920fa-8df3-4441-a7f5-f62b95c80977"
type input "https://app.newfront.com/employee/367920fa-8df3-4441-a7f5-f62b95c80977"
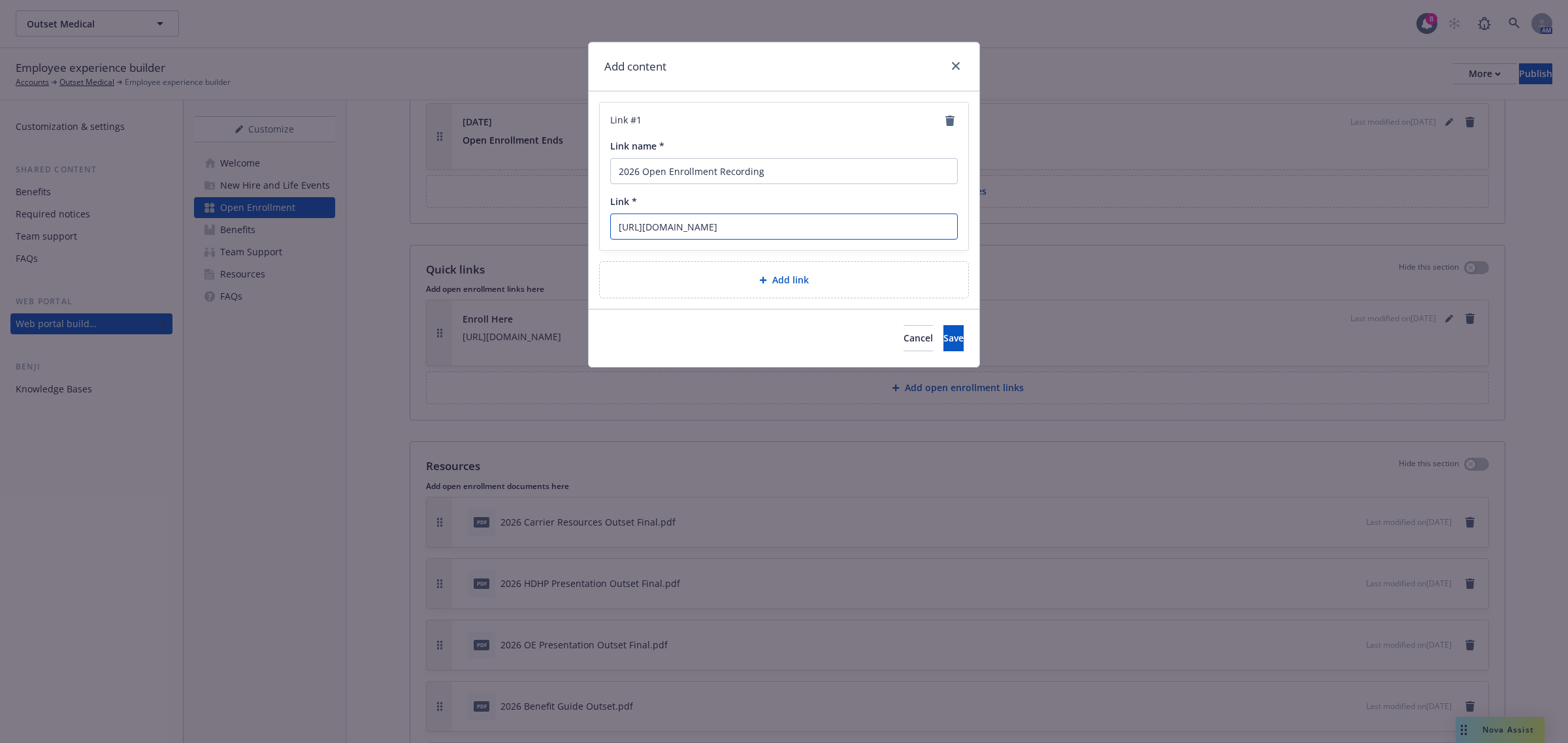
click at [758, 230] on input "https://app.newfront.com/employee/367920fa-8df3-4441-a7f5-f62b95c80977" at bounding box center [783, 226] width 348 height 26
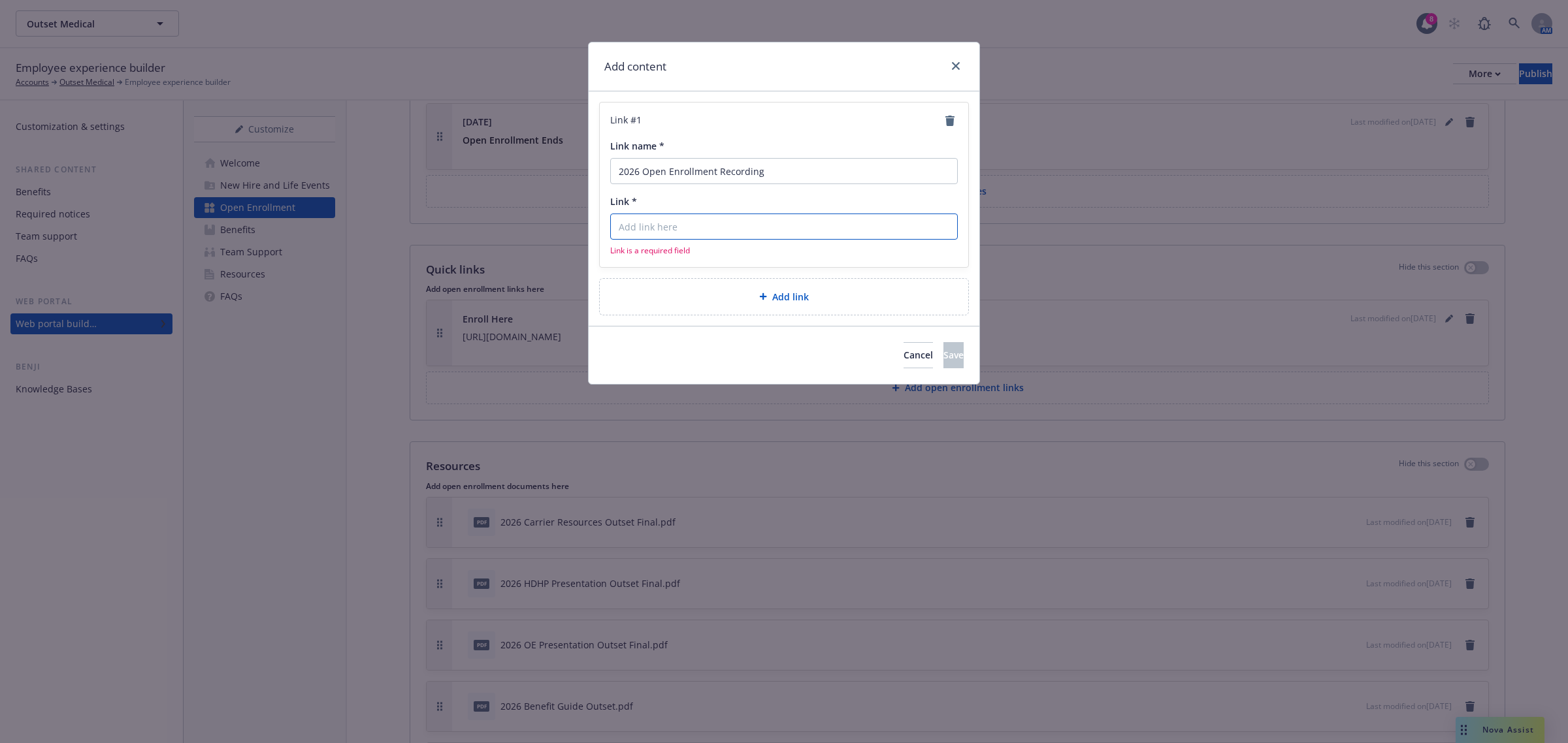
paste input "https://vimeo.com/1126972814/9f2fa4485f?share=copy"
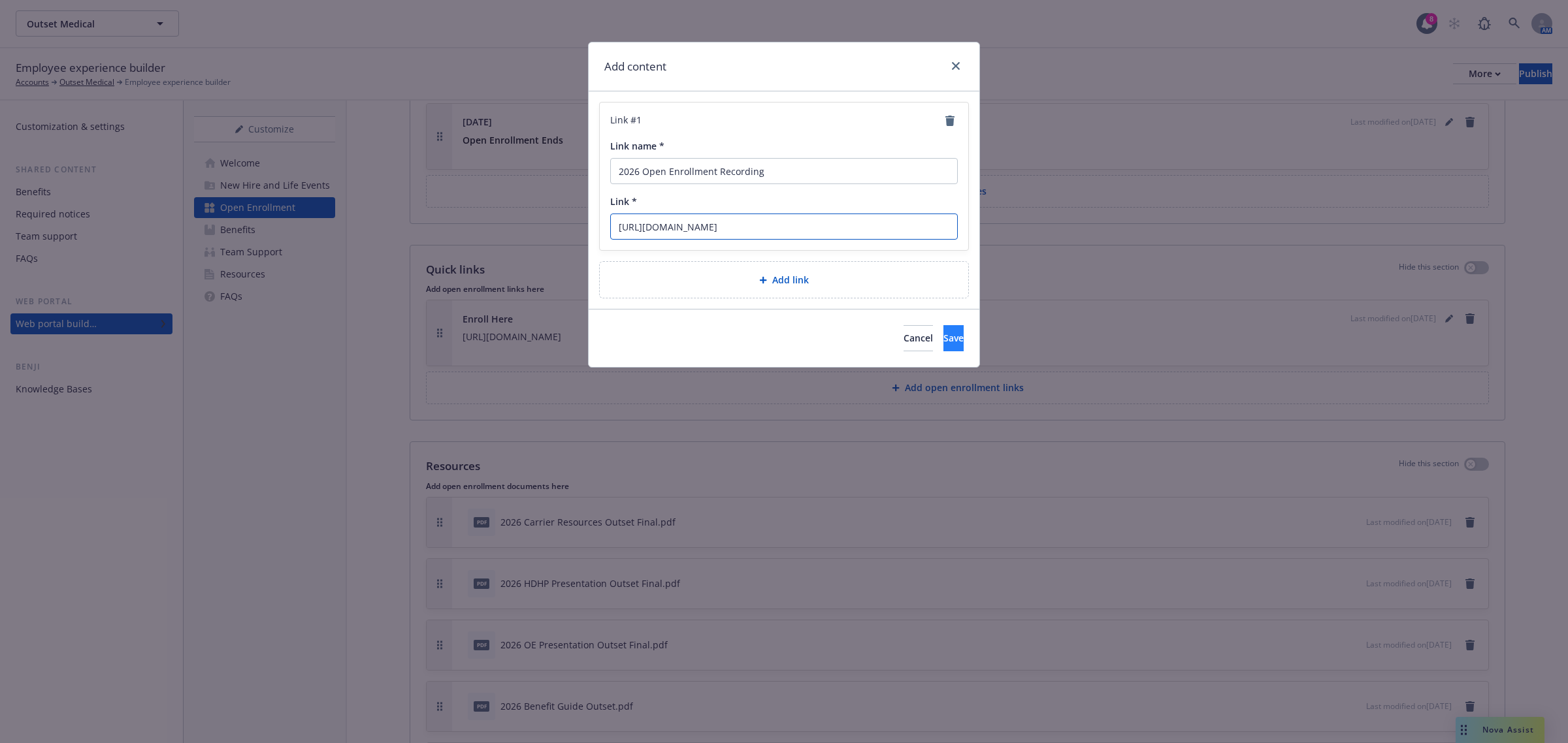
type input "https://vimeo.com/1126972814/9f2fa4485f?share=copy"
click at [943, 334] on span "Save" at bounding box center [953, 337] width 20 height 12
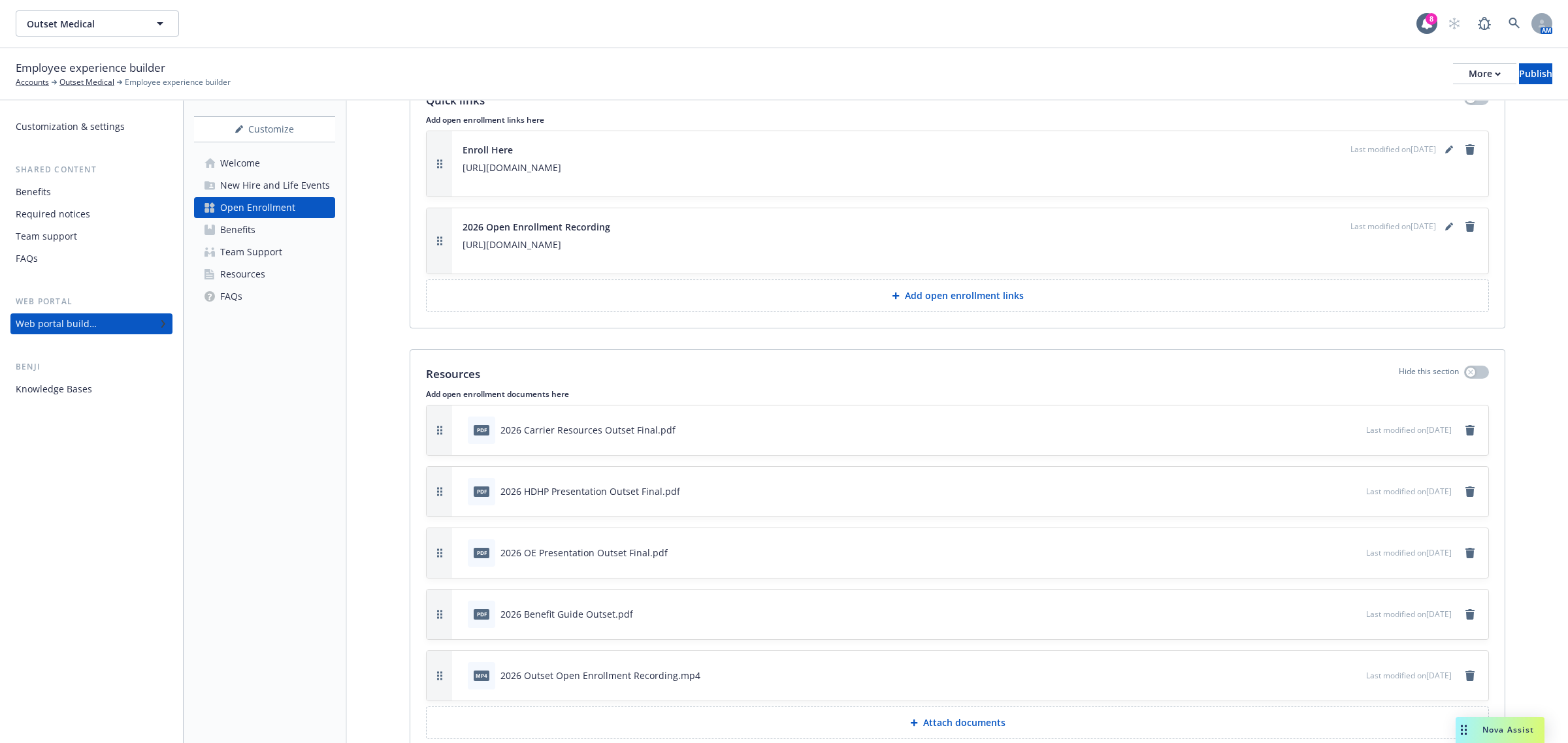
scroll to position [1872, 0]
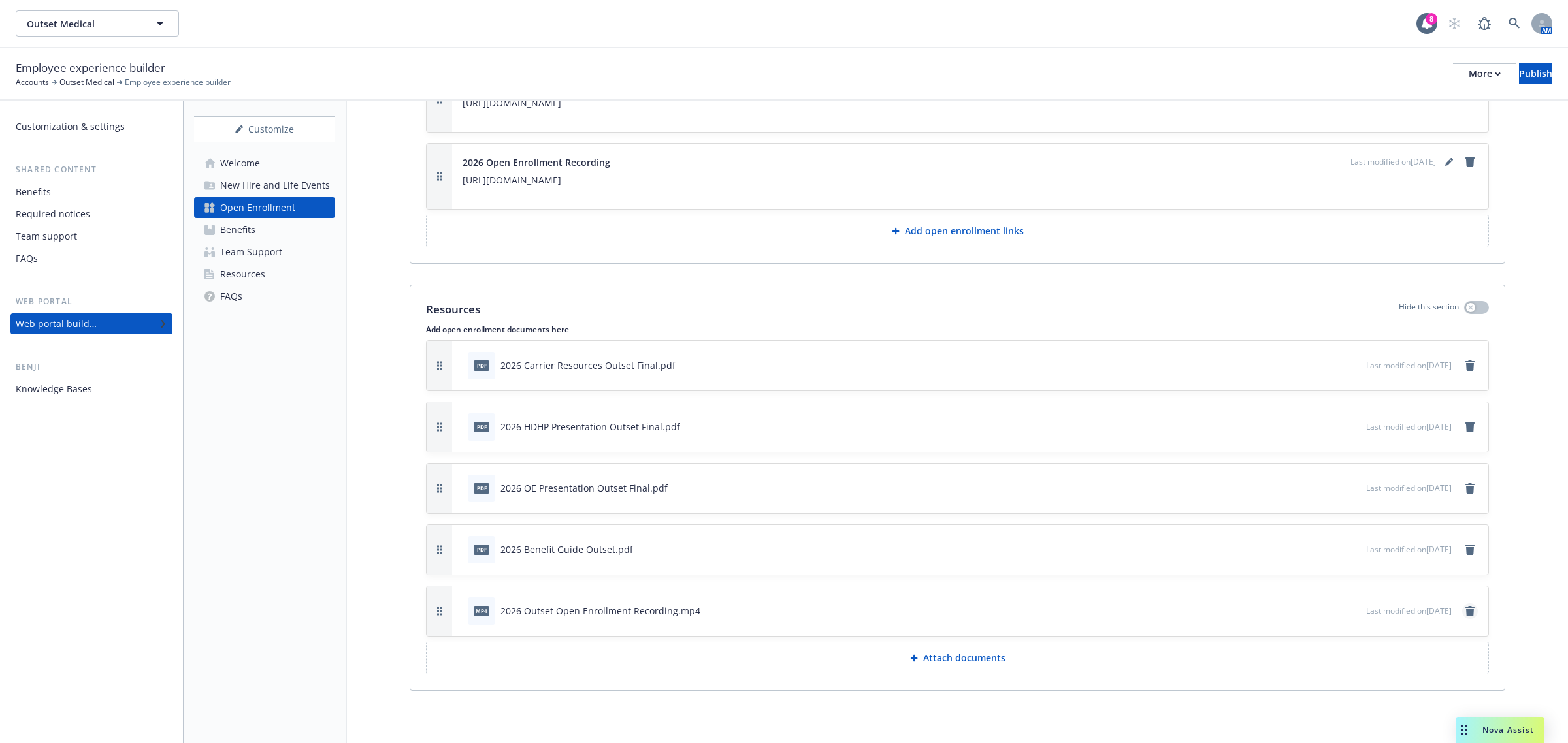
click at [1464, 606] on icon "remove" at bounding box center [1469, 611] width 11 height 11
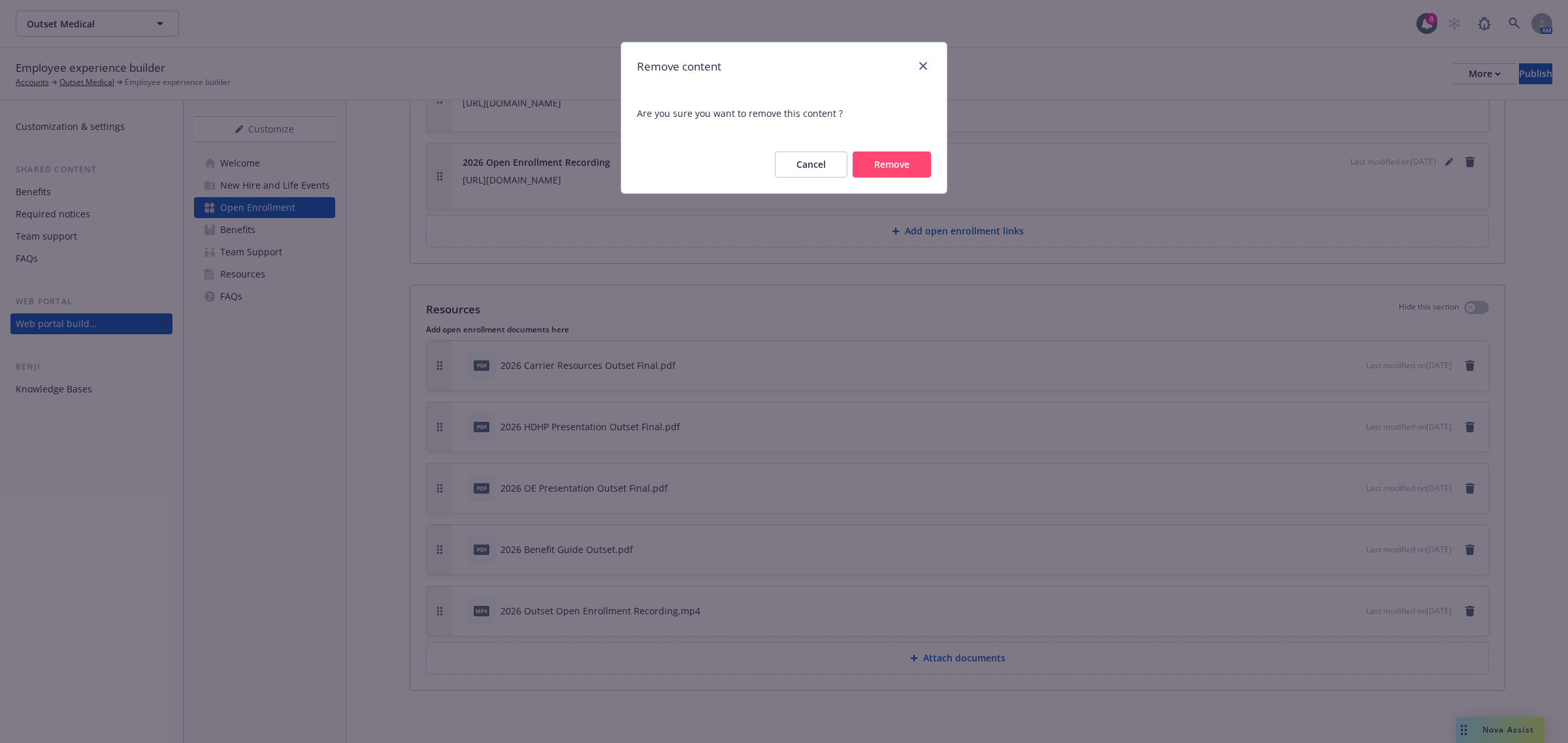
click at [900, 163] on button "Remove" at bounding box center [891, 164] width 79 height 26
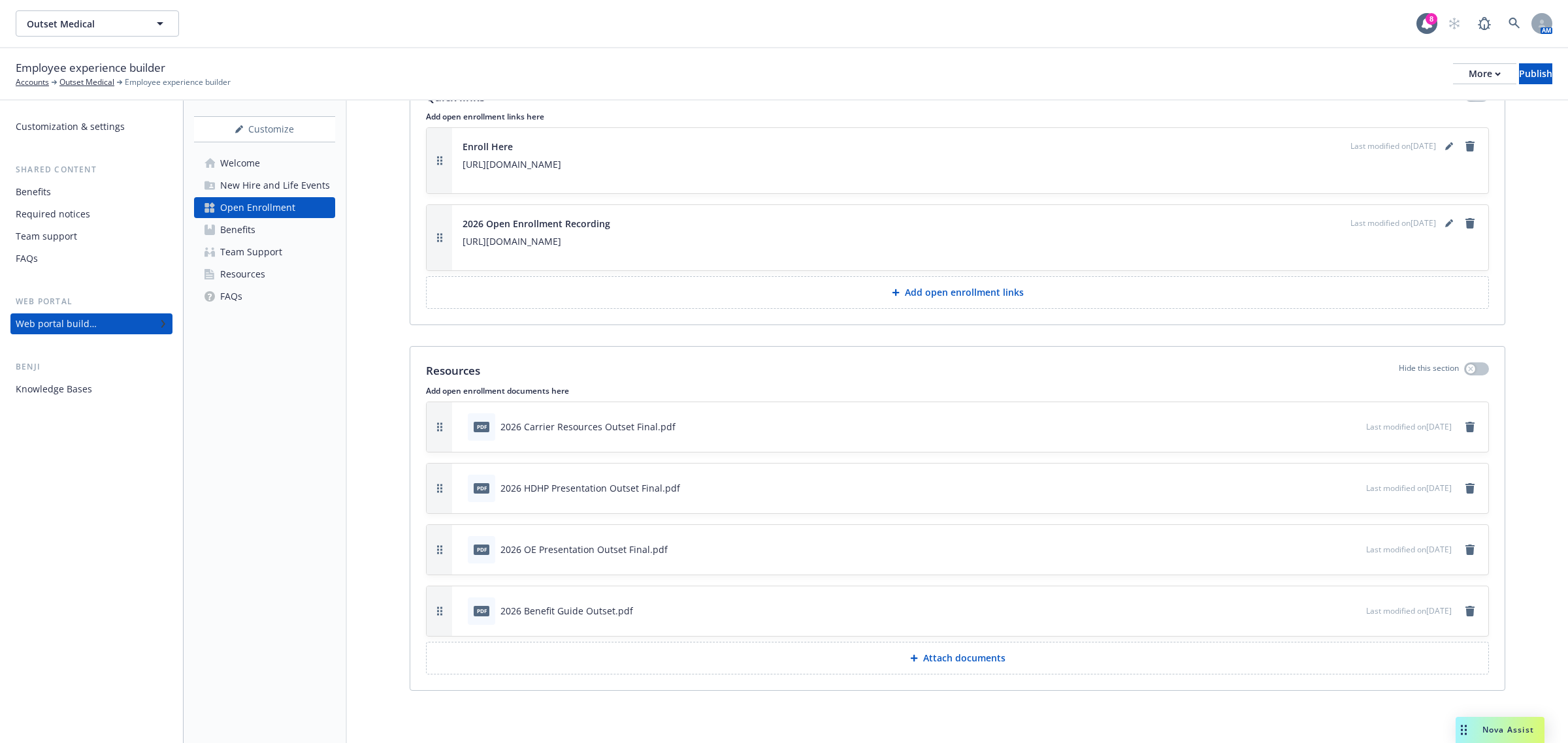
scroll to position [1809, 0]
click at [1519, 77] on div "Publish" at bounding box center [1535, 74] width 33 height 19
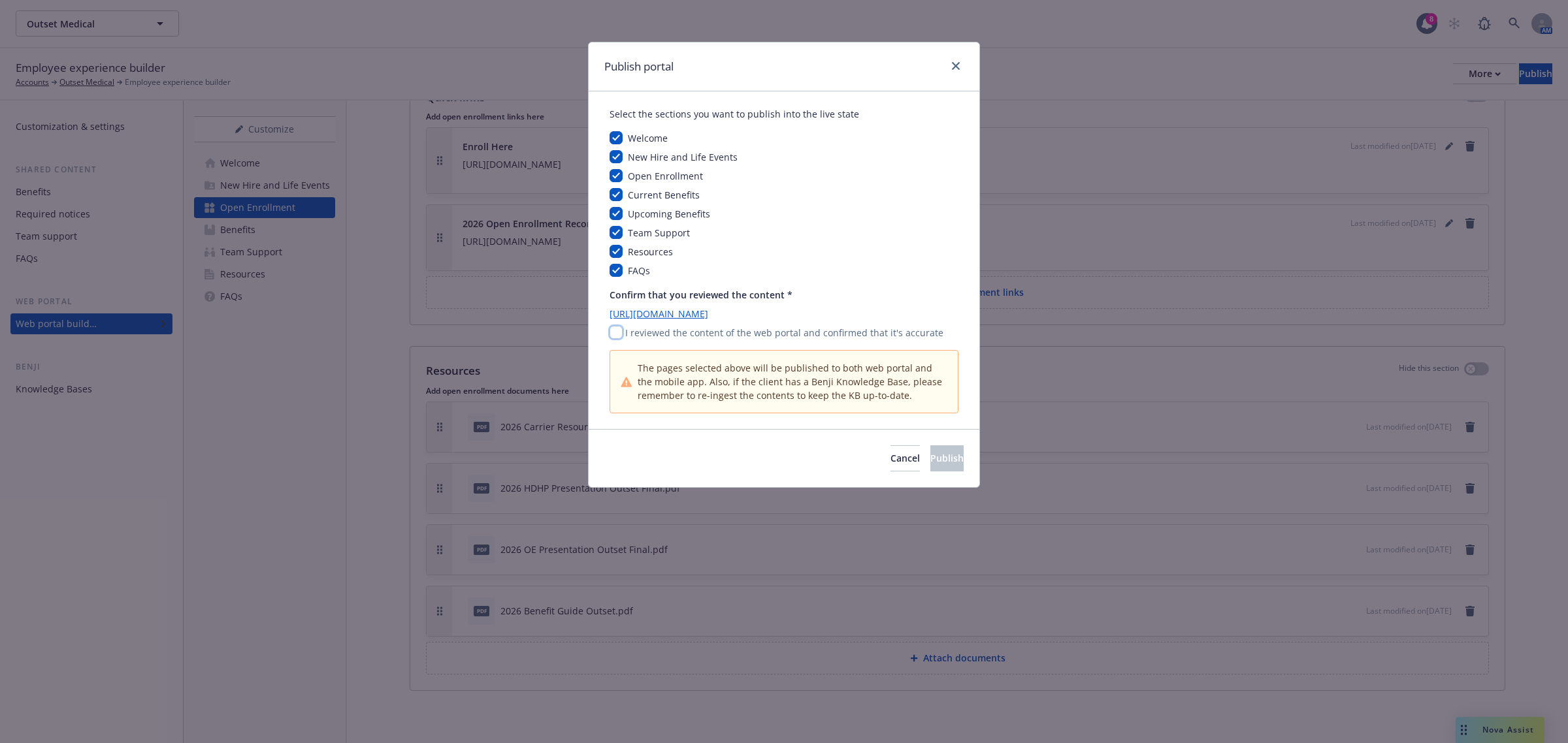
click at [618, 331] on input "checkbox" at bounding box center [616, 332] width 13 height 13
checkbox input "true"
click at [935, 454] on span "Publish" at bounding box center [946, 457] width 33 height 12
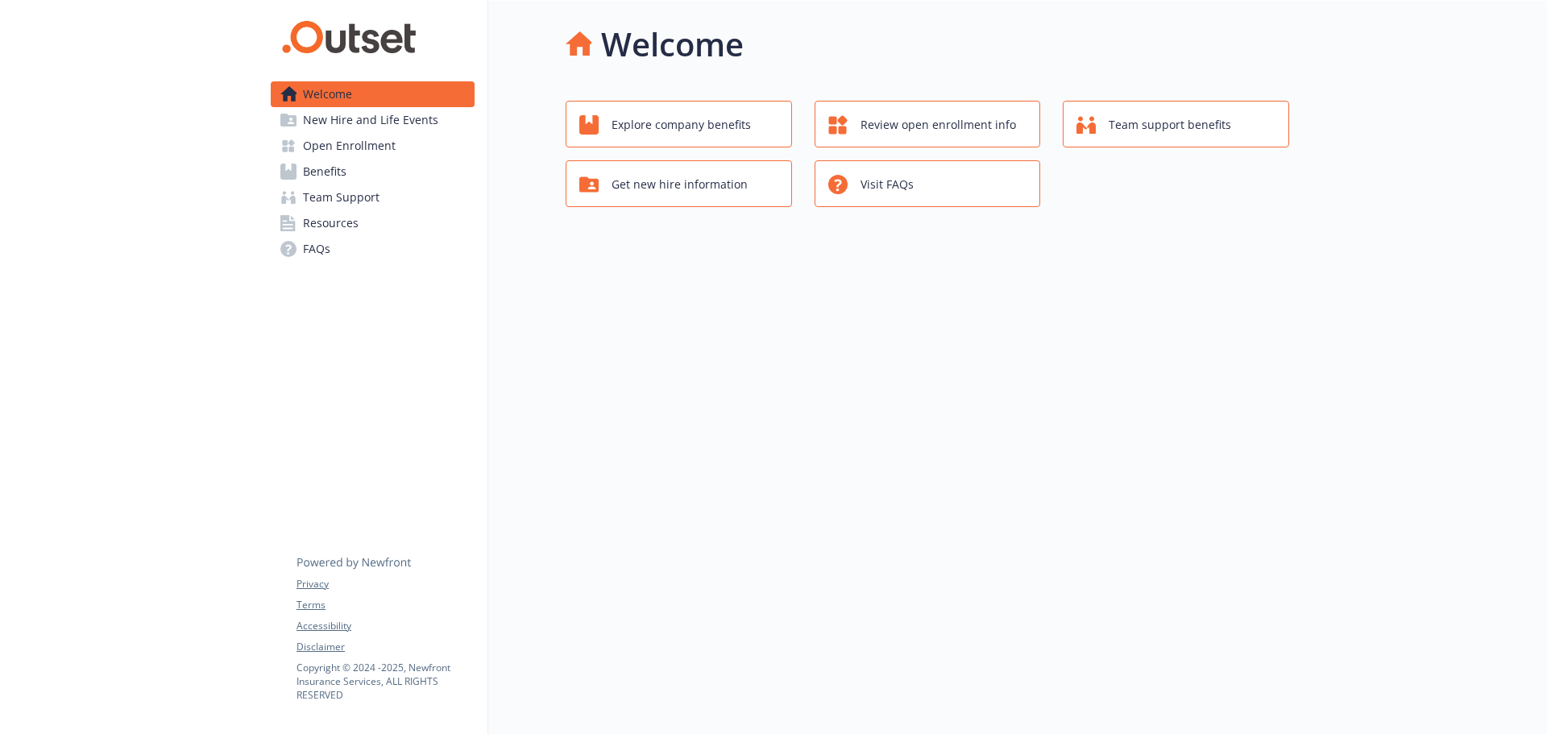
click at [405, 147] on link "Open Enrollment" at bounding box center [373, 146] width 204 height 26
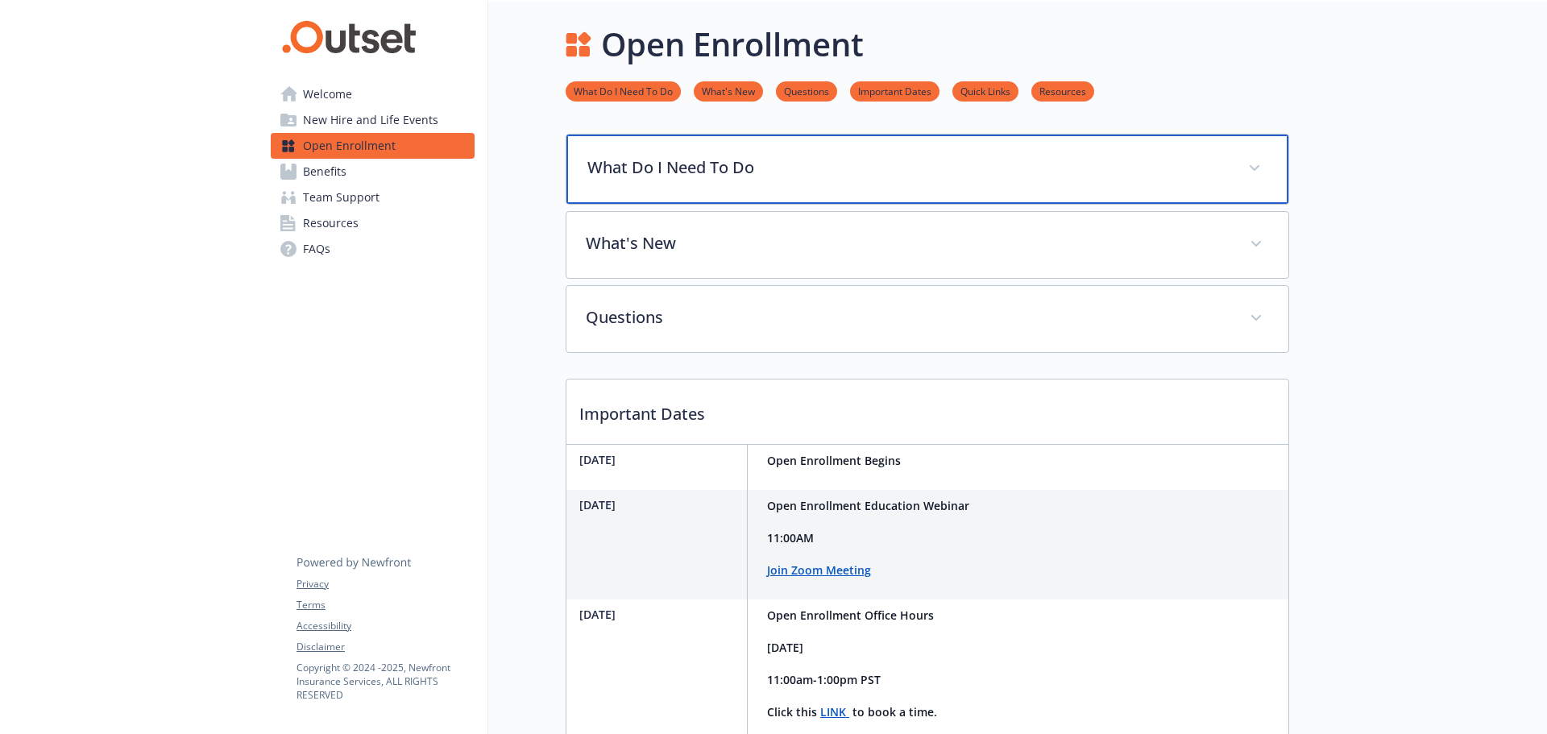
click at [748, 184] on div "What Do I Need To Do" at bounding box center [927, 169] width 722 height 69
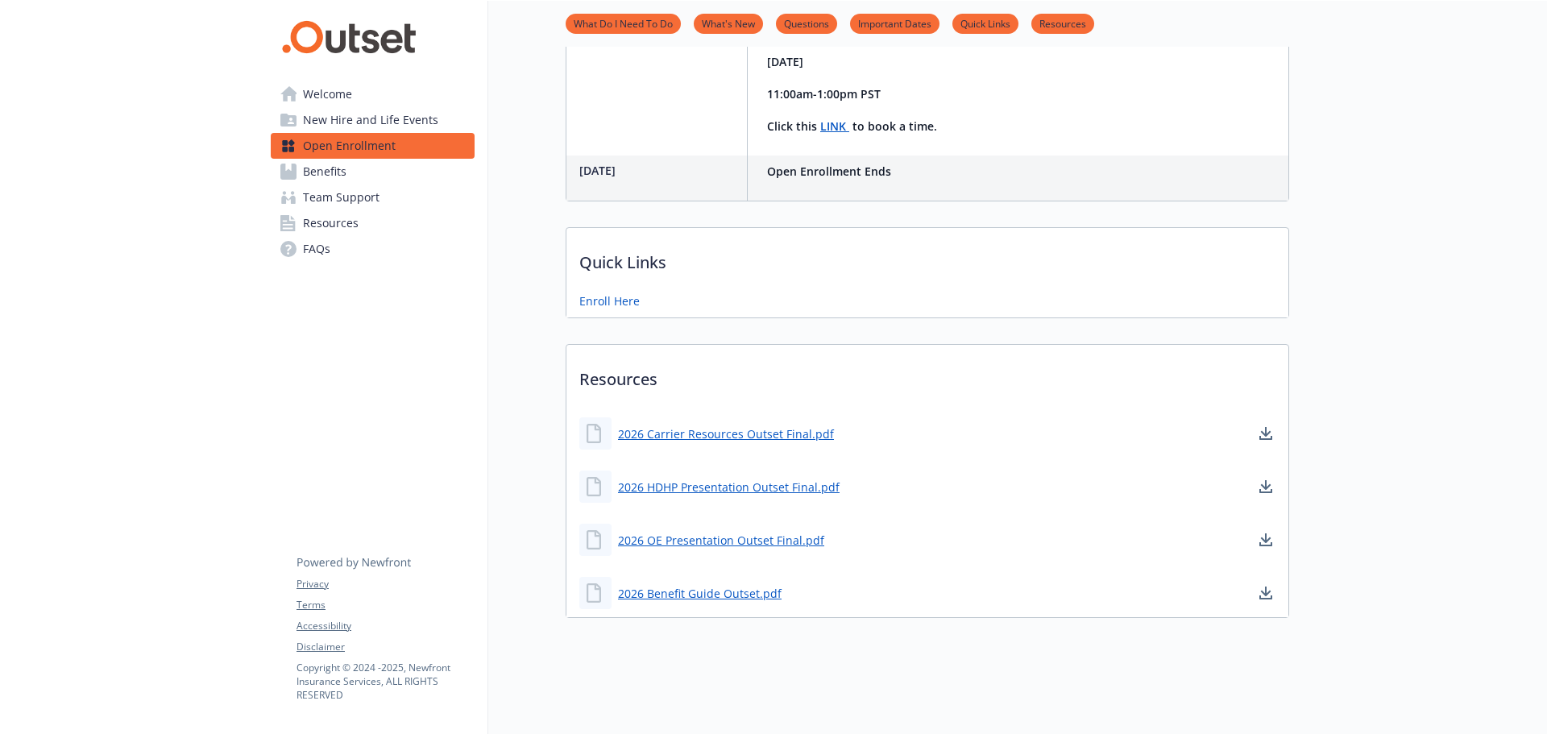
scroll to position [1142, 0]
